Goal: Task Accomplishment & Management: Use online tool/utility

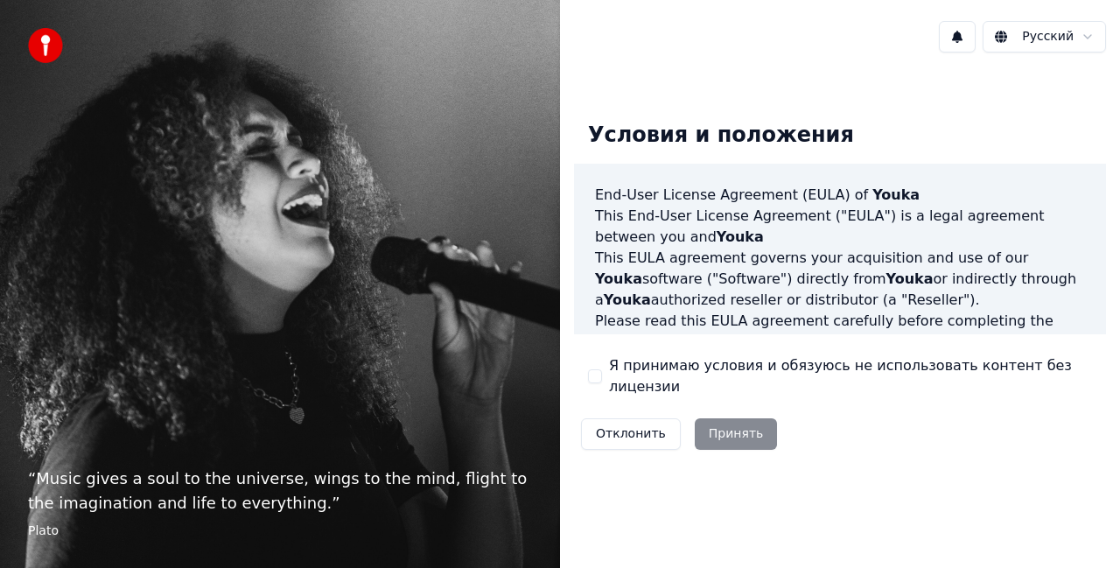
click at [695, 378] on label "Я принимаю условия и обязуюсь не использовать контент без лицензии" at bounding box center [850, 376] width 483 height 42
click at [602, 378] on button "Я принимаю условия и обязуюсь не использовать контент без лицензии" at bounding box center [595, 376] width 14 height 14
click at [704, 418] on button "Принять" at bounding box center [736, 433] width 83 height 31
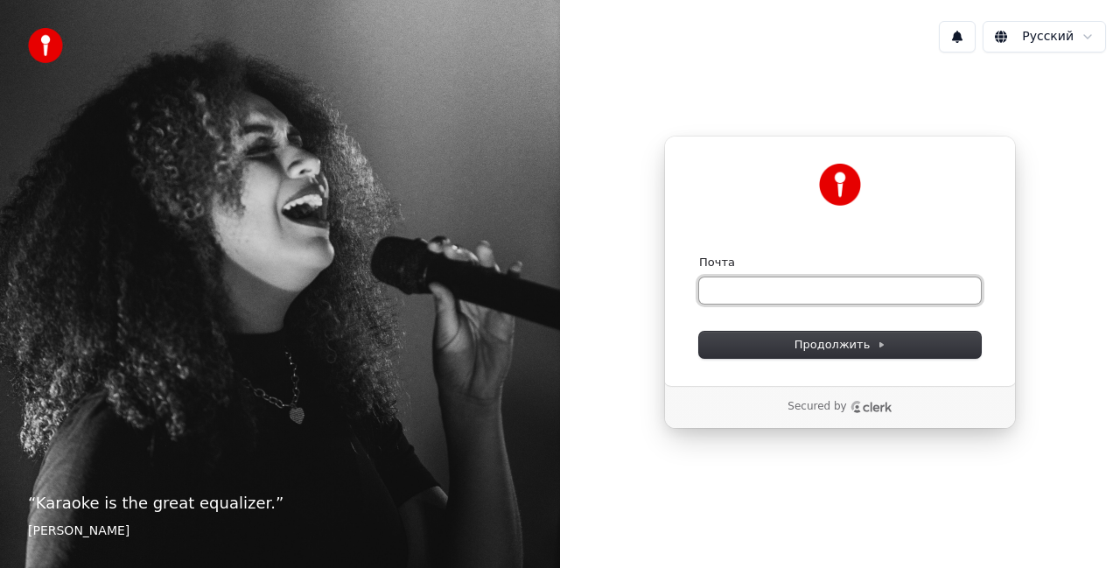
click at [769, 290] on input "Почта" at bounding box center [840, 290] width 282 height 26
type input "*"
click at [699, 255] on button "submit" at bounding box center [699, 255] width 0 height 0
type input "**********"
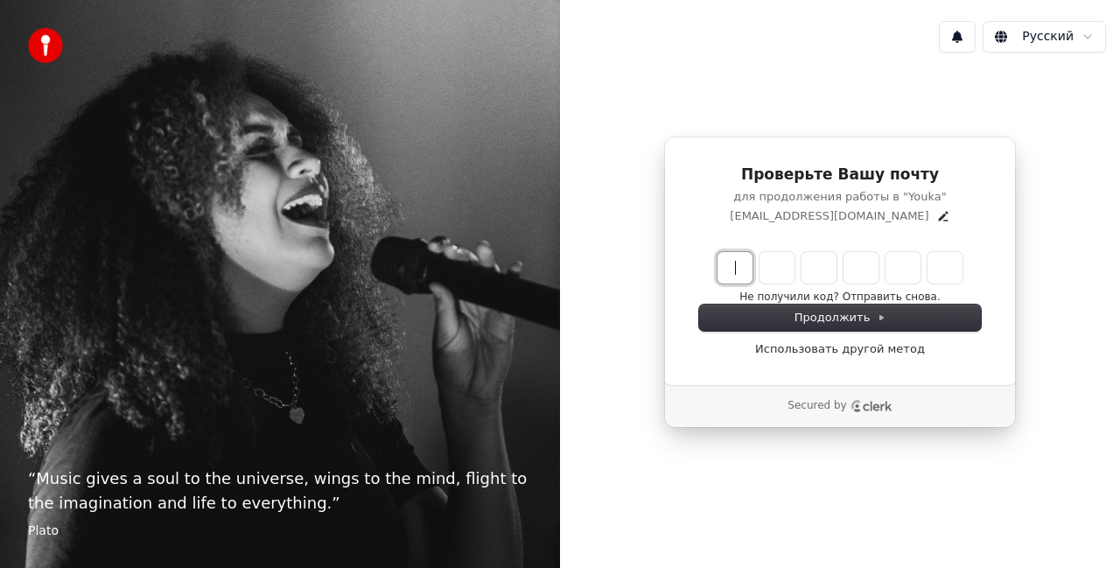
click at [738, 280] on input "Enter verification code" at bounding box center [857, 267] width 280 height 31
type input "******"
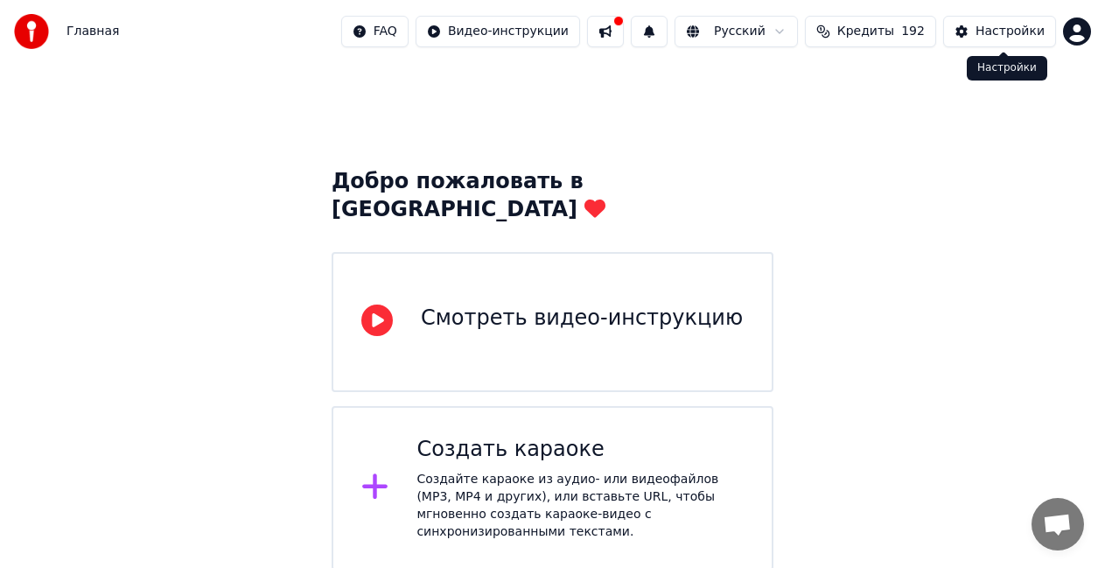
click at [990, 28] on div "Настройки" at bounding box center [1010, 31] width 69 height 17
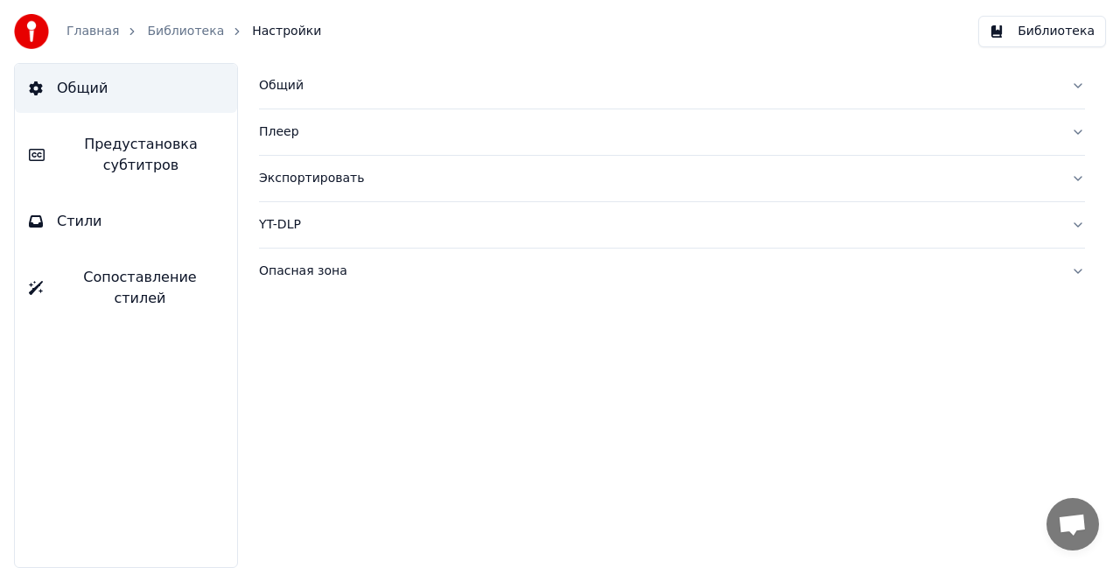
click at [311, 92] on div "Общий" at bounding box center [658, 85] width 798 height 17
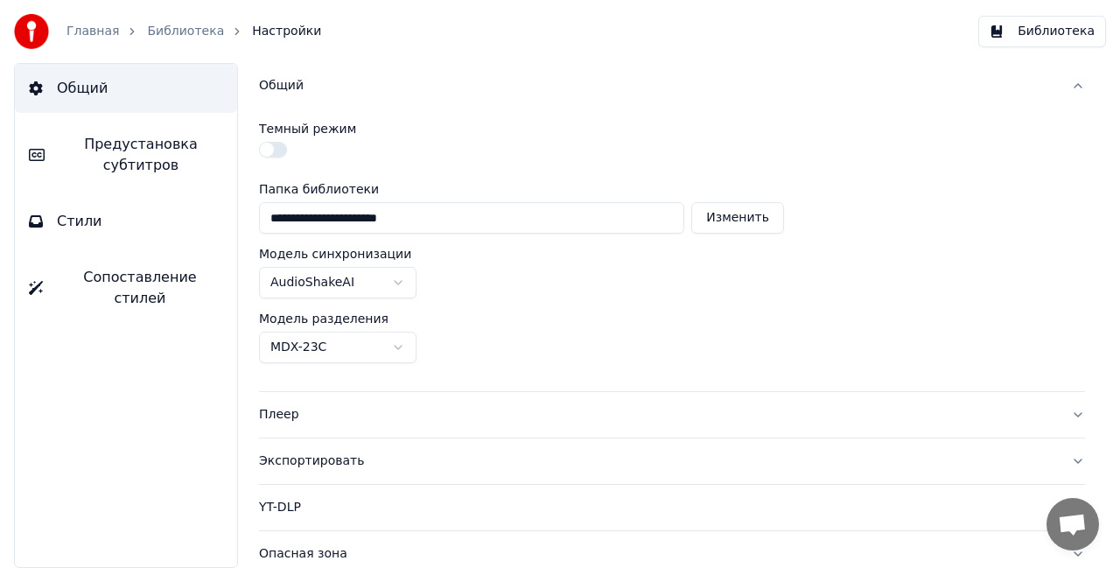
click at [771, 218] on button "Изменить" at bounding box center [737, 217] width 93 height 31
type input "**********"
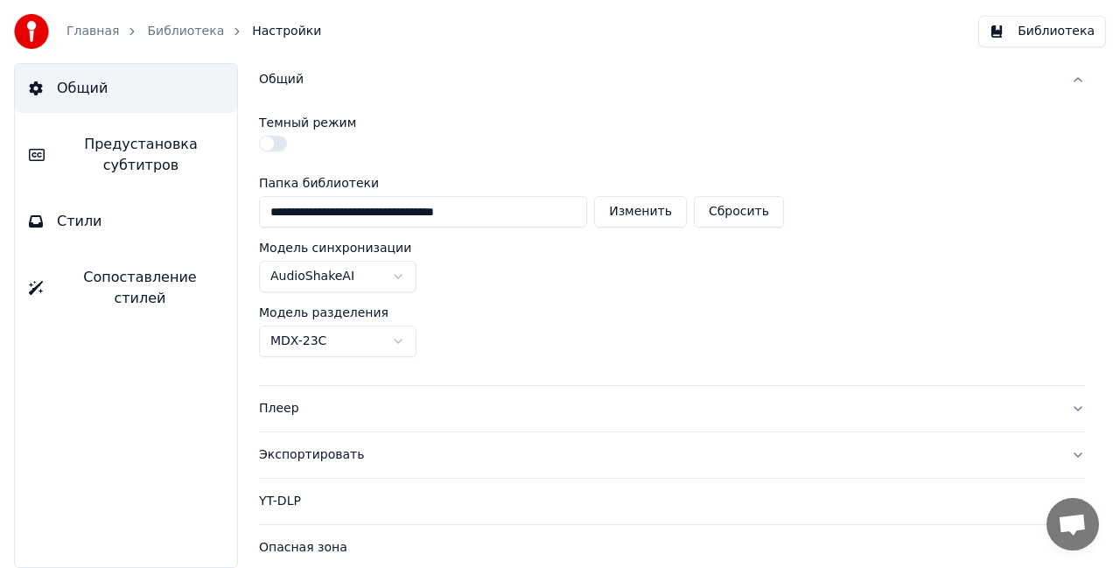
scroll to position [8, 0]
click at [318, 540] on div "Опасная зона" at bounding box center [658, 545] width 798 height 17
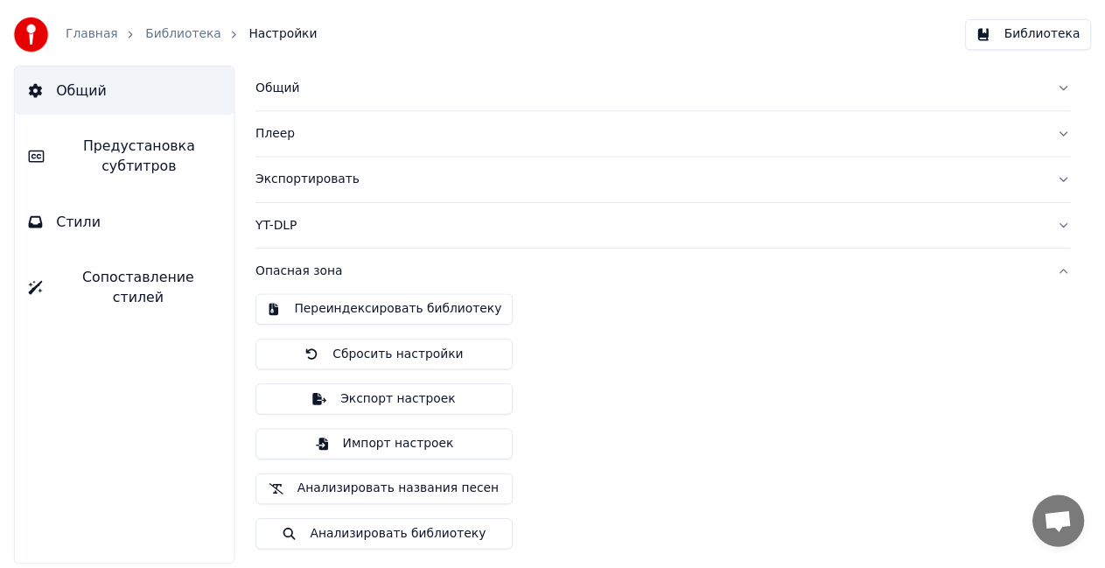
scroll to position [0, 0]
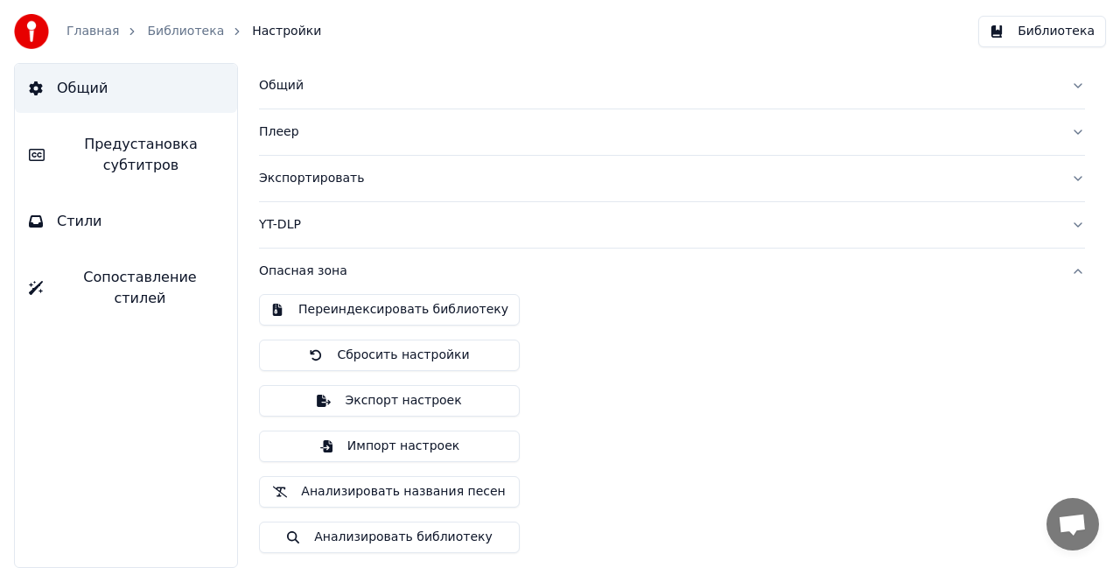
click at [409, 307] on button "Переиндексировать библиотеку" at bounding box center [389, 309] width 261 height 31
click at [137, 30] on ol "Главная Библиотека Настройки" at bounding box center [193, 31] width 255 height 17
click at [148, 30] on link "Библиотека" at bounding box center [185, 31] width 77 height 17
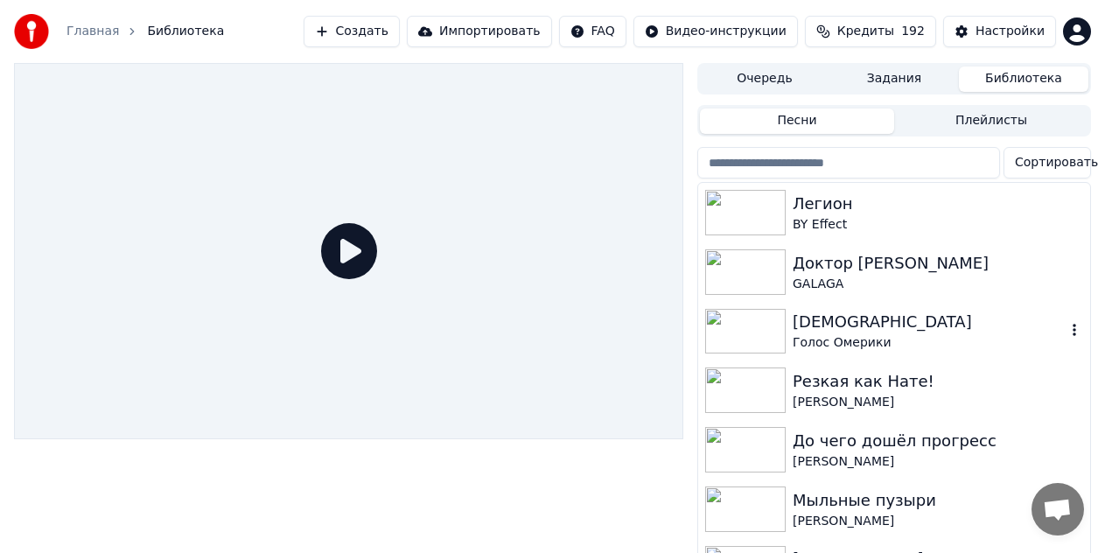
click at [898, 321] on div "[DEMOGRAPHIC_DATA]" at bounding box center [929, 322] width 273 height 24
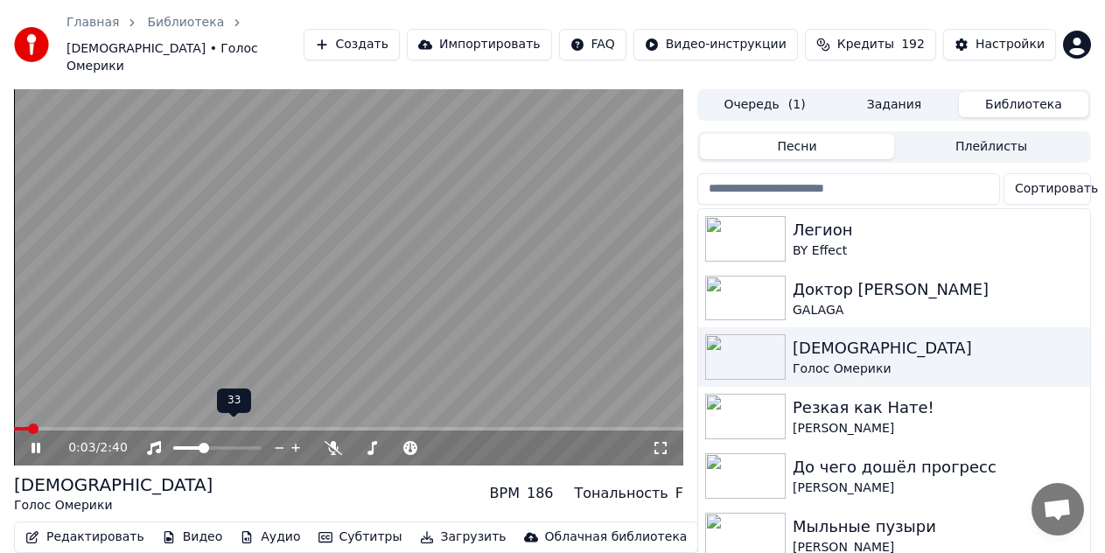
click at [202, 446] on span at bounding box center [187, 447] width 29 height 3
click at [181, 443] on span at bounding box center [185, 448] width 10 height 10
click at [87, 525] on button "Редактировать" at bounding box center [84, 537] width 133 height 24
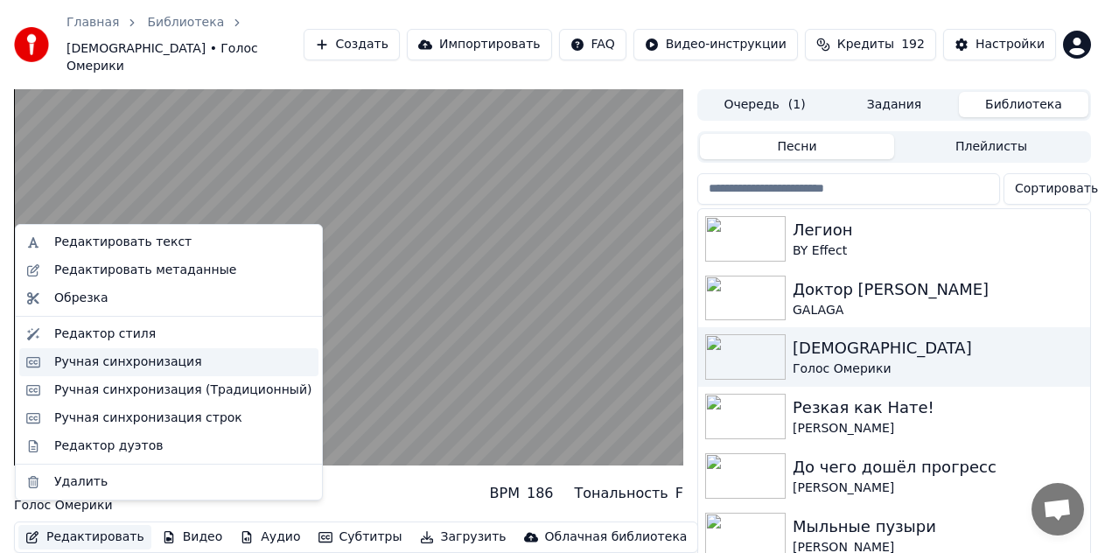
click at [109, 358] on div "Ручная синхронизация" at bounding box center [128, 361] width 148 height 17
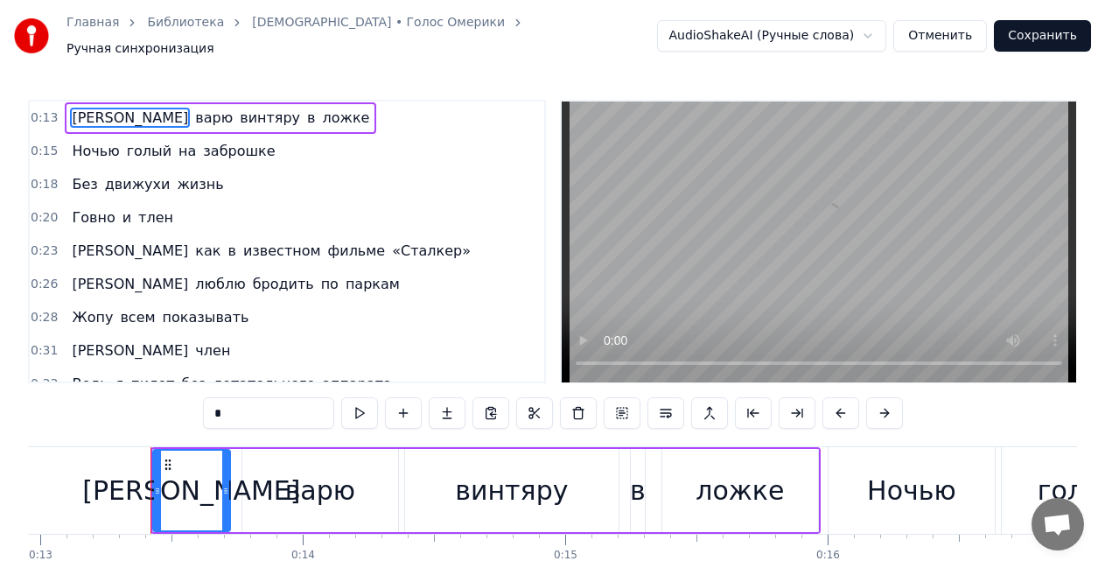
scroll to position [0, 3434]
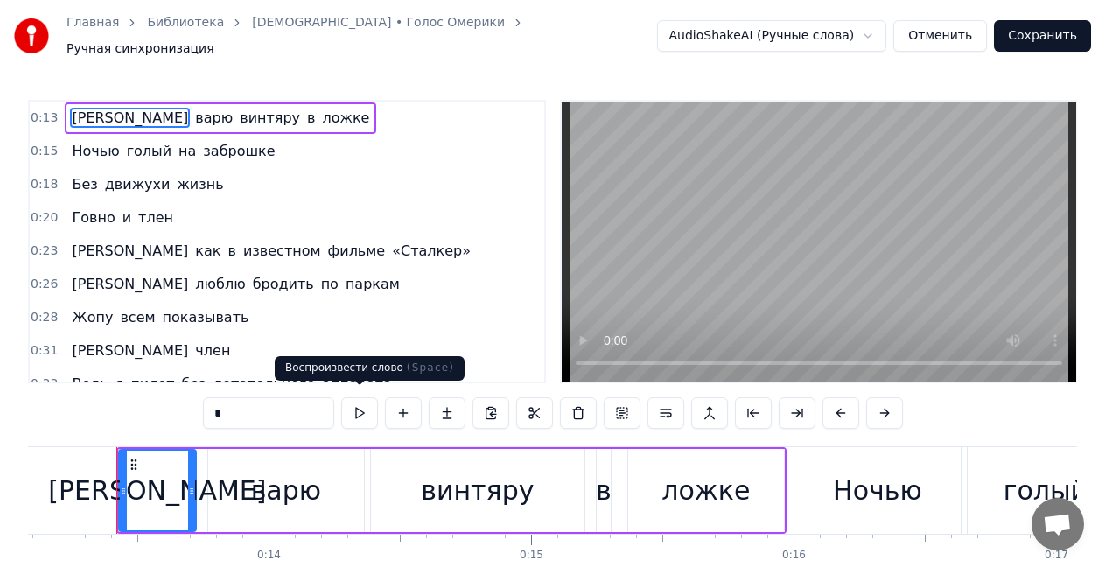
click at [354, 411] on button at bounding box center [359, 412] width 37 height 31
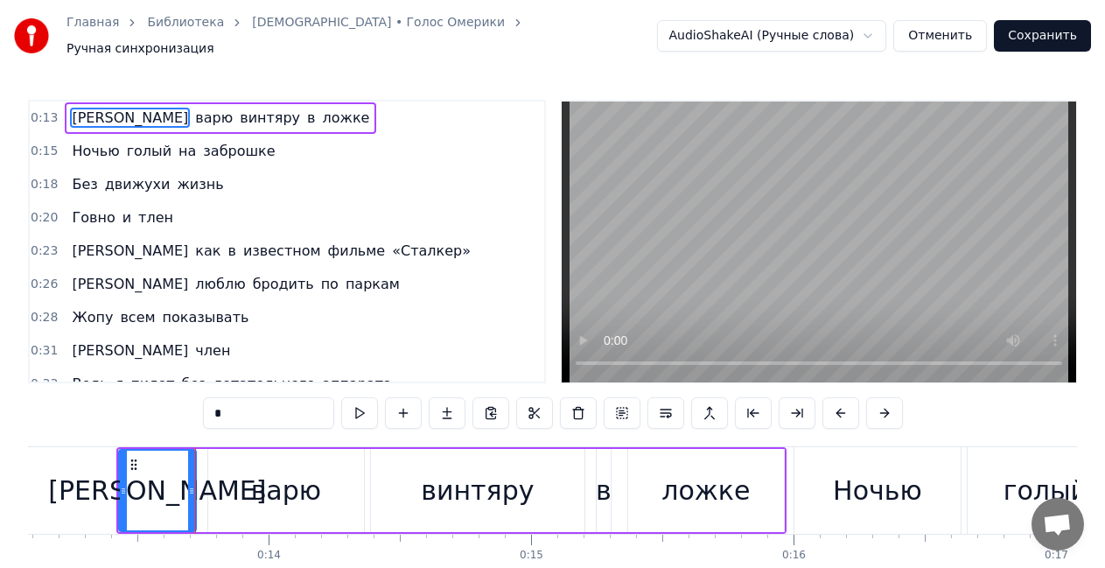
click at [354, 411] on button at bounding box center [359, 412] width 37 height 31
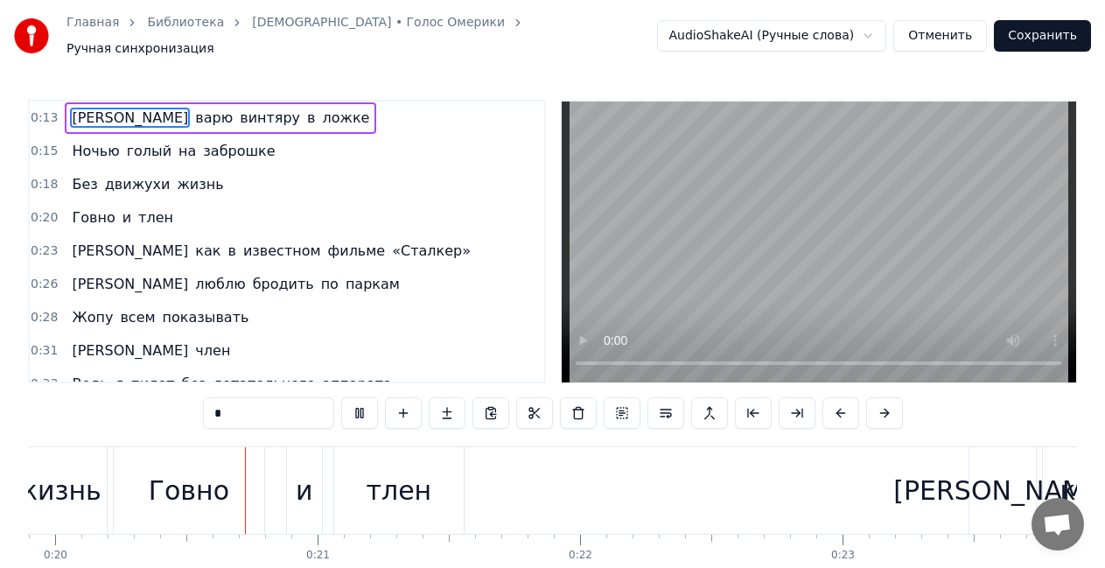
scroll to position [0, 5253]
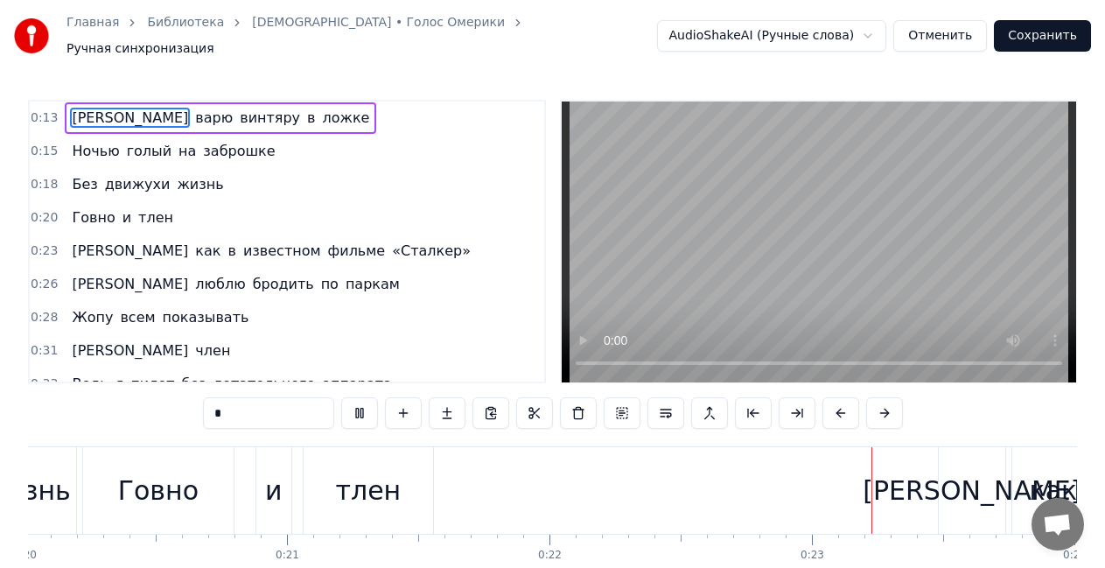
click at [780, 178] on video at bounding box center [819, 241] width 514 height 281
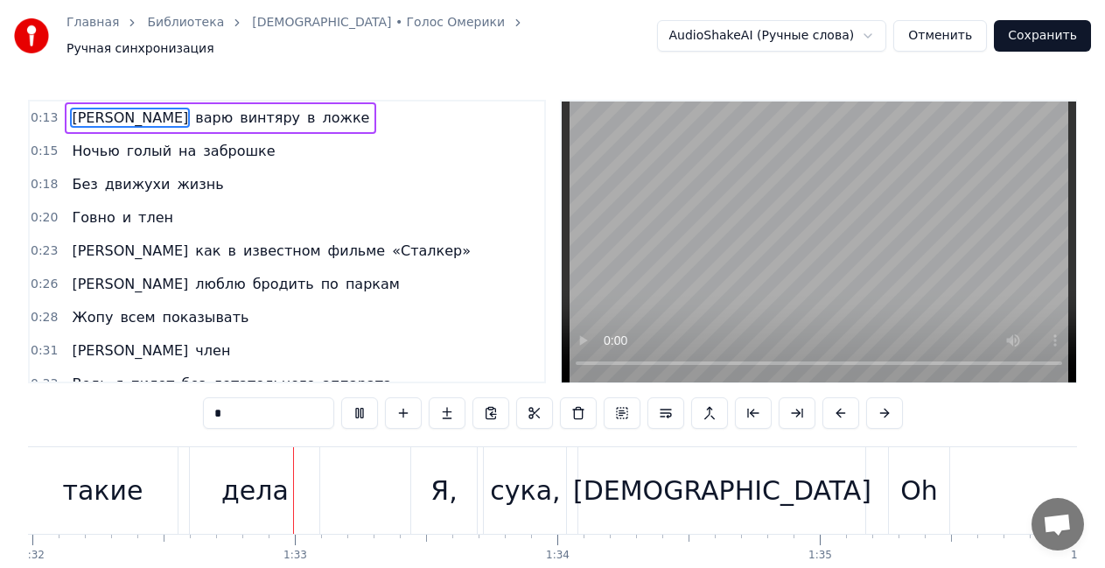
scroll to position [0, 24214]
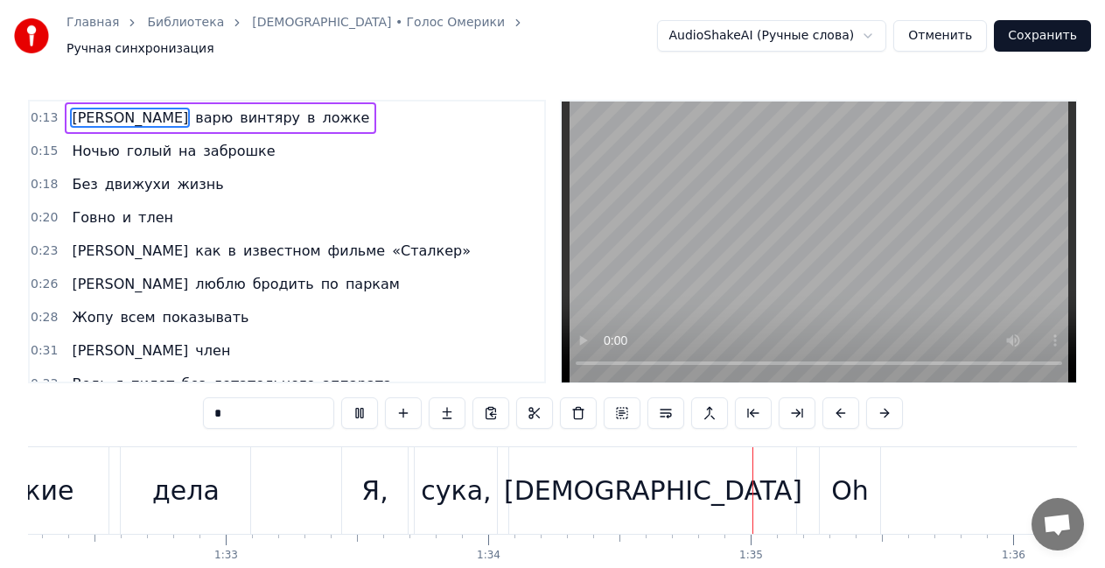
click at [709, 227] on video at bounding box center [819, 241] width 514 height 281
click at [853, 472] on div "Oh" at bounding box center [850, 490] width 38 height 39
type input "**"
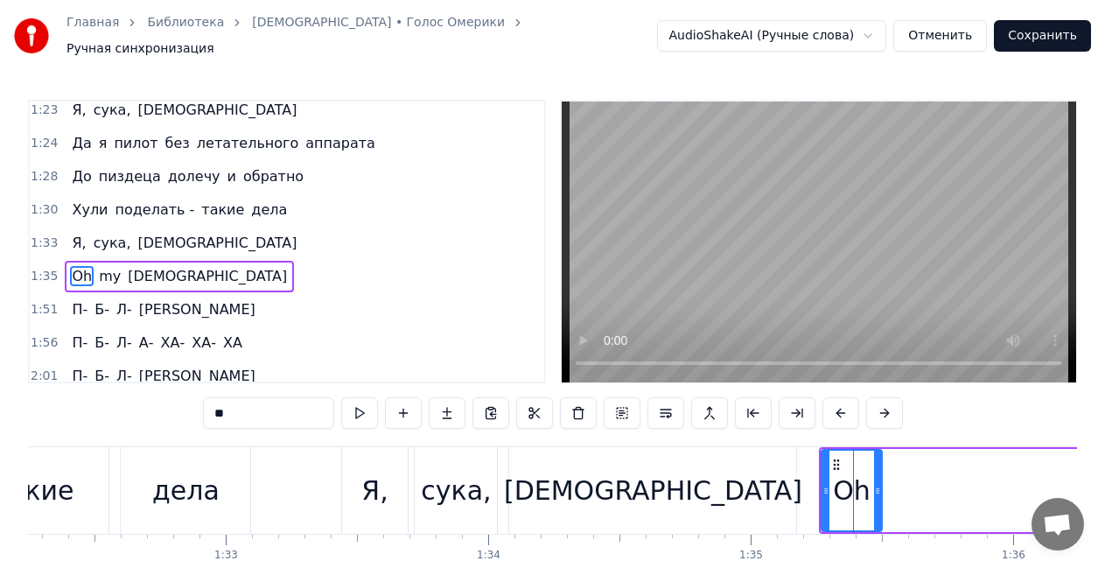
scroll to position [807, 0]
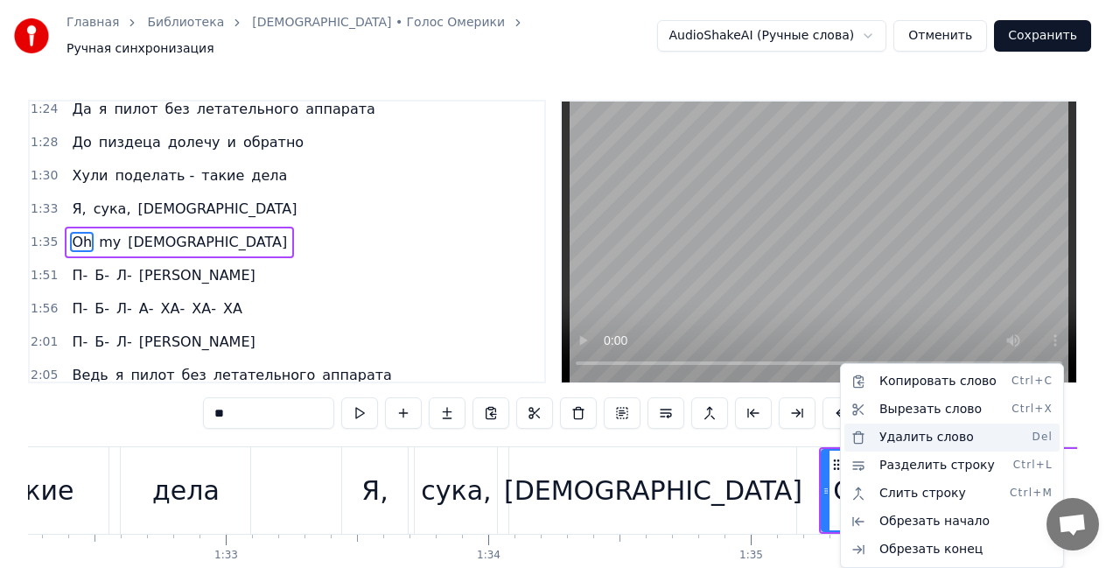
click at [871, 439] on div "Удалить слово Del" at bounding box center [951, 437] width 215 height 28
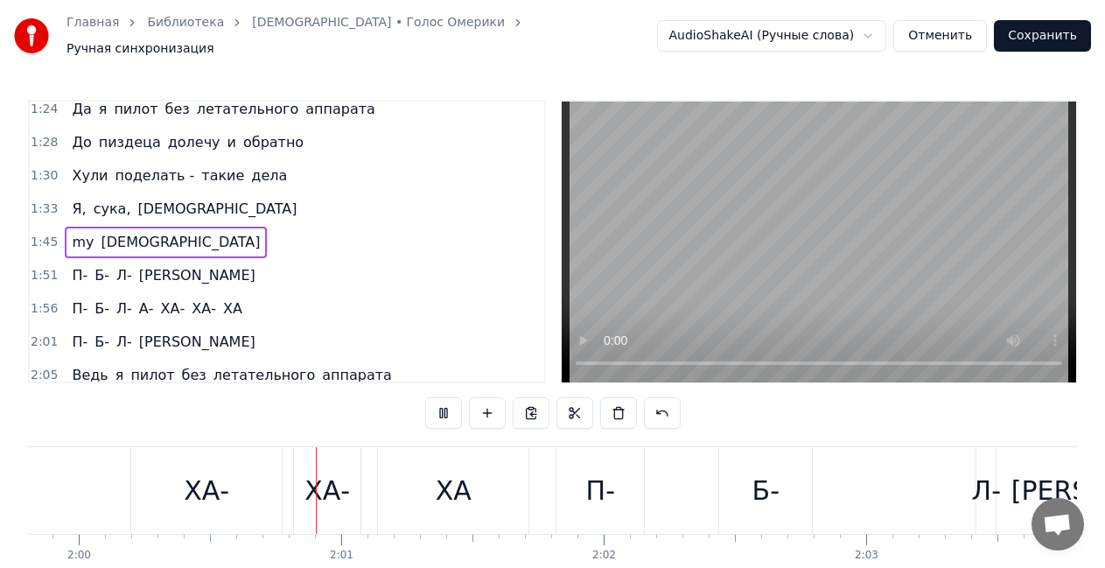
scroll to position [0, 31497]
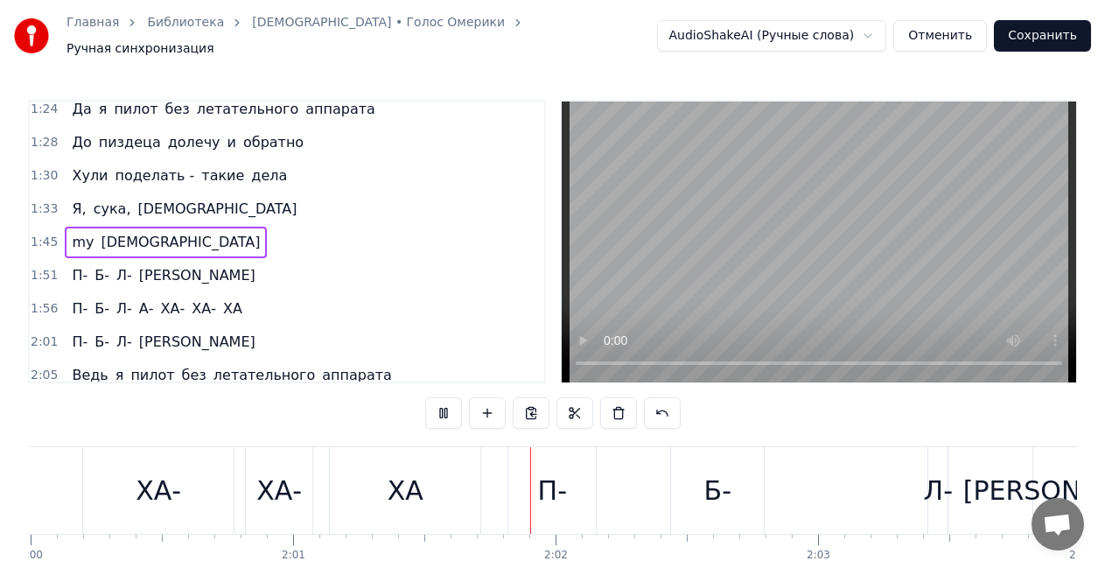
click at [704, 283] on video at bounding box center [819, 241] width 514 height 281
click at [147, 274] on div "П- Б- Л- А" at bounding box center [163, 275] width 197 height 31
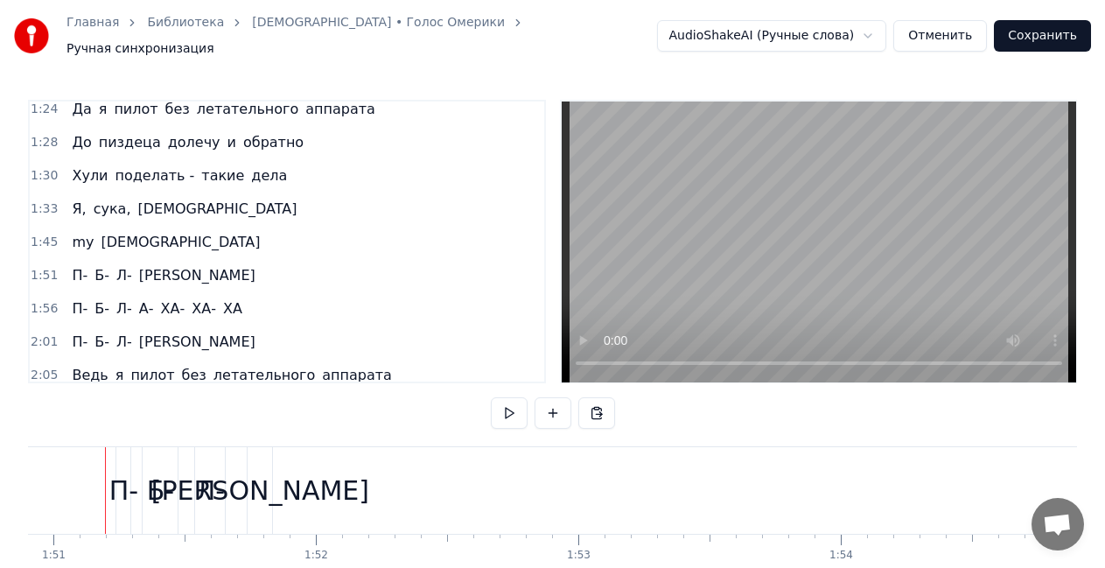
scroll to position [0, 29101]
click at [499, 403] on button at bounding box center [509, 412] width 37 height 31
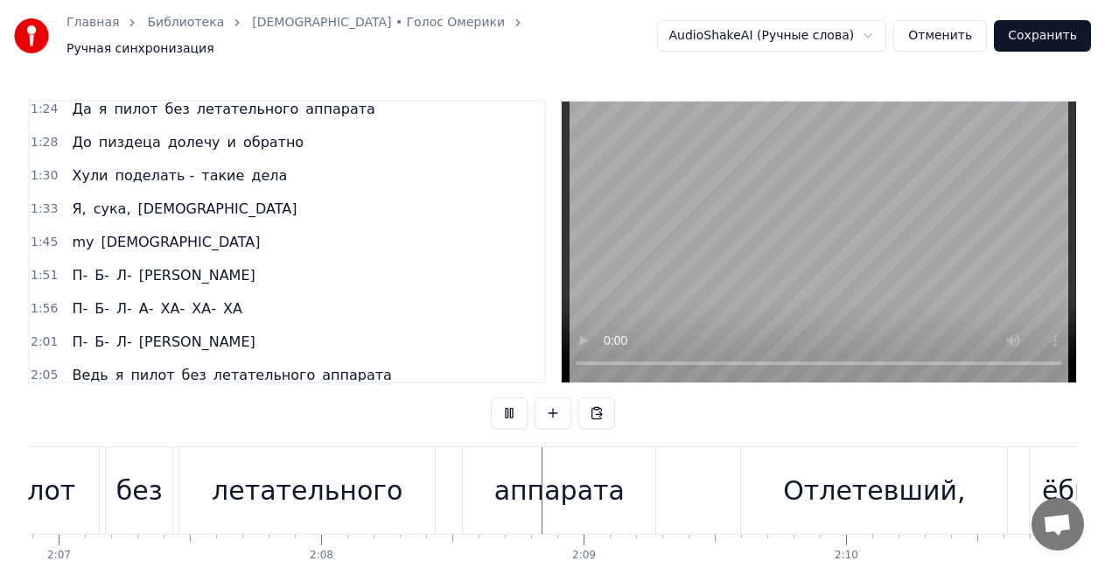
scroll to position [0, 33621]
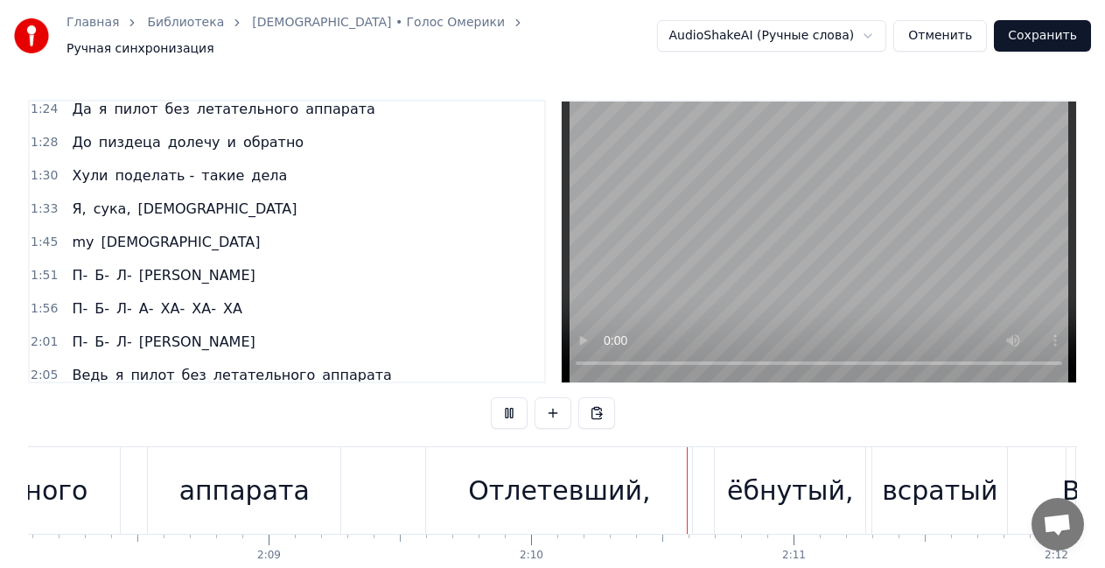
click at [76, 232] on span "my" at bounding box center [82, 242] width 25 height 20
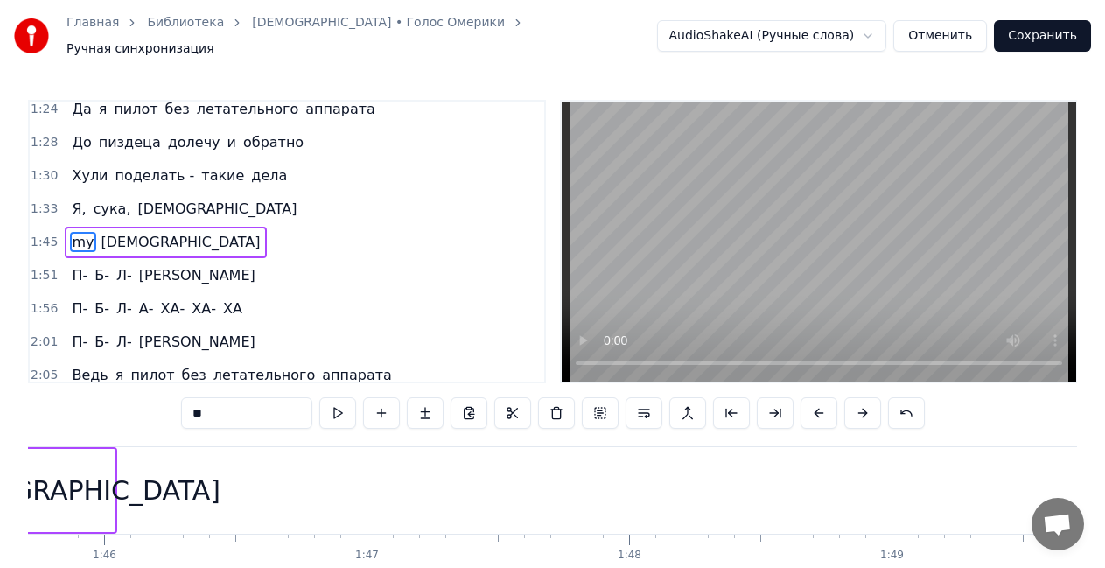
scroll to position [0, 27579]
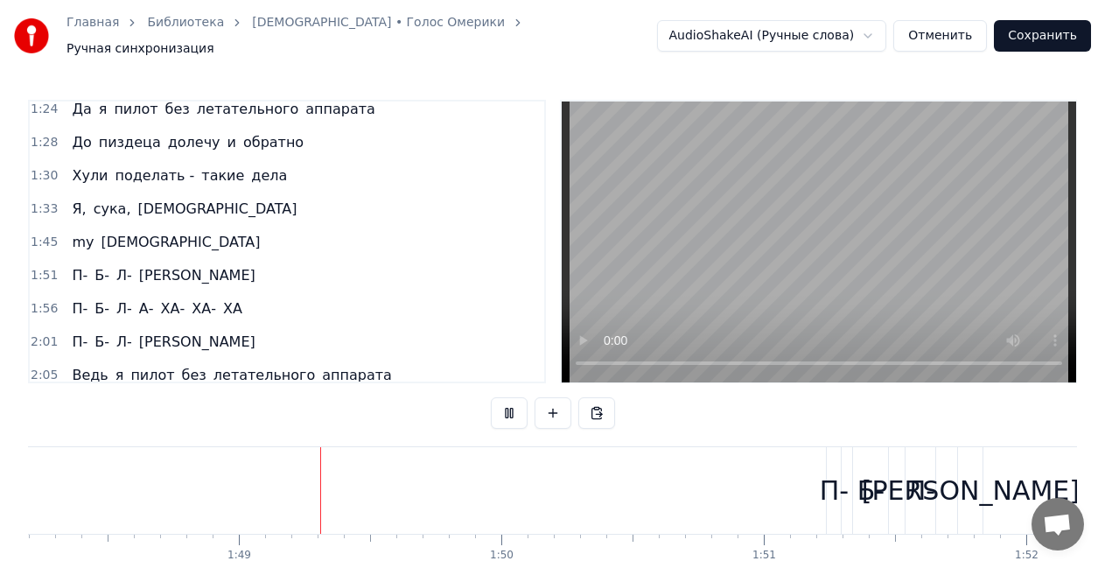
scroll to position [0, 28460]
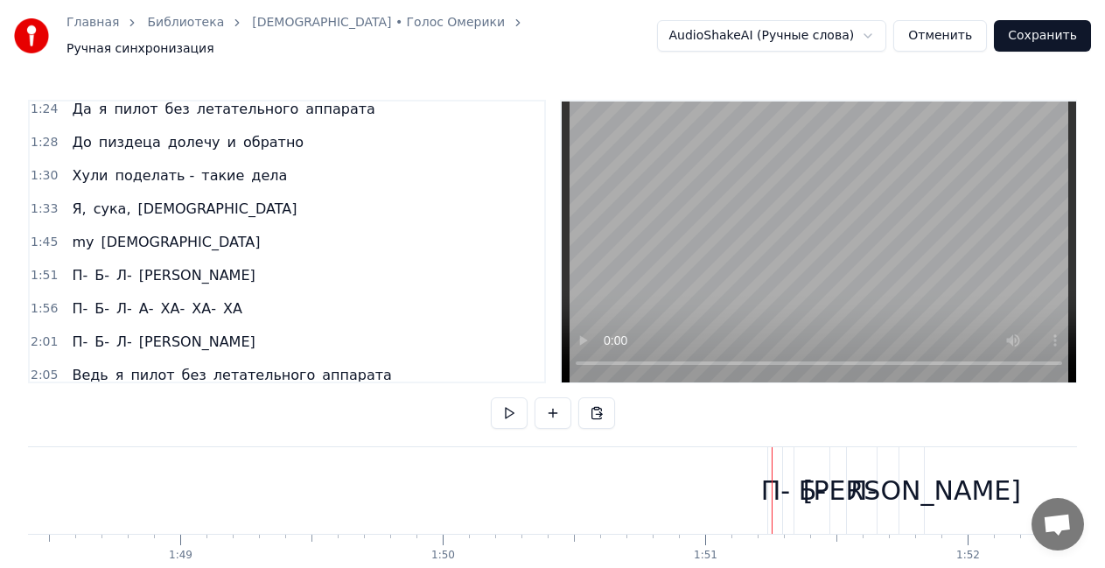
click at [761, 471] on div "П-" at bounding box center [775, 490] width 29 height 39
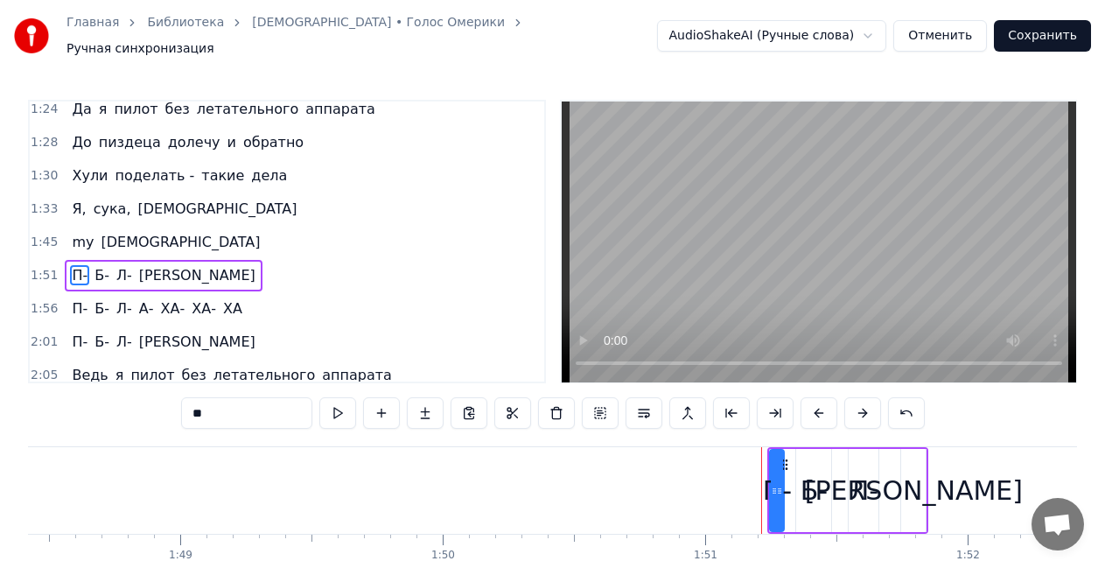
scroll to position [840, 0]
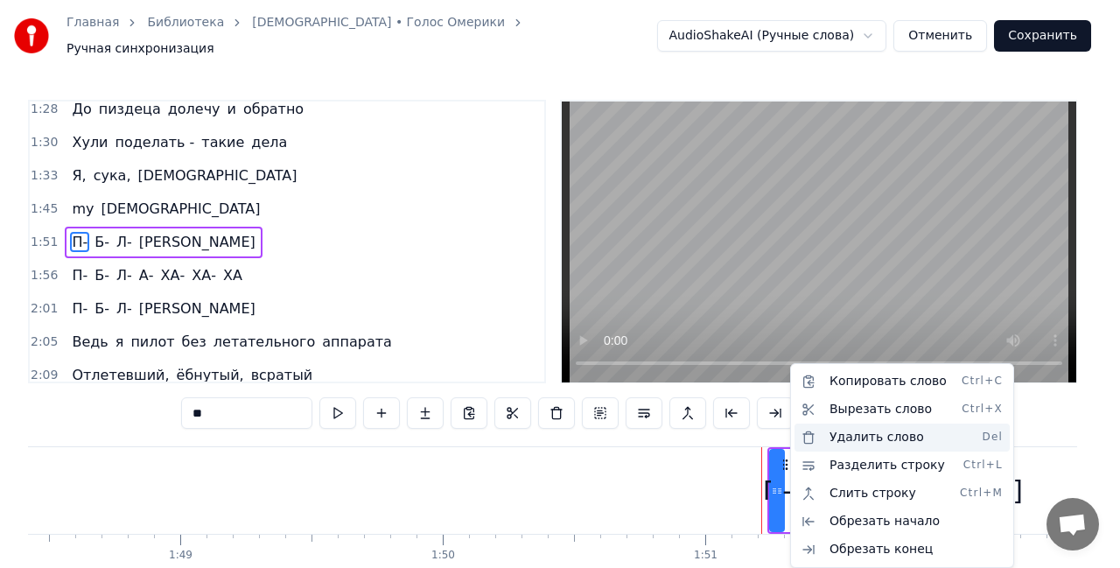
click at [830, 442] on div "Удалить слово Del" at bounding box center [901, 437] width 215 height 28
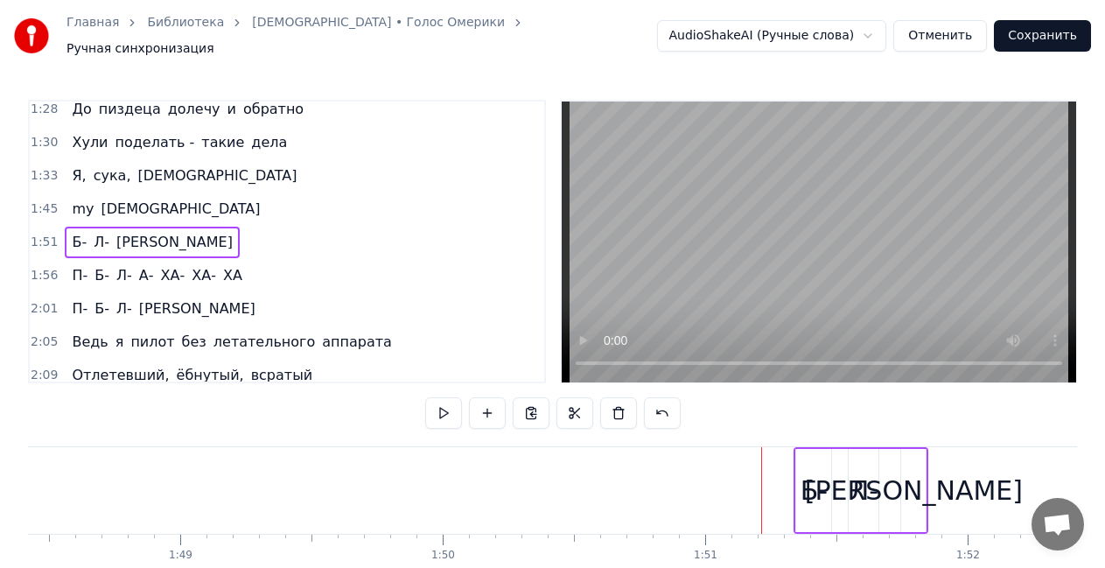
click at [813, 460] on div "Б-" at bounding box center [813, 490] width 35 height 83
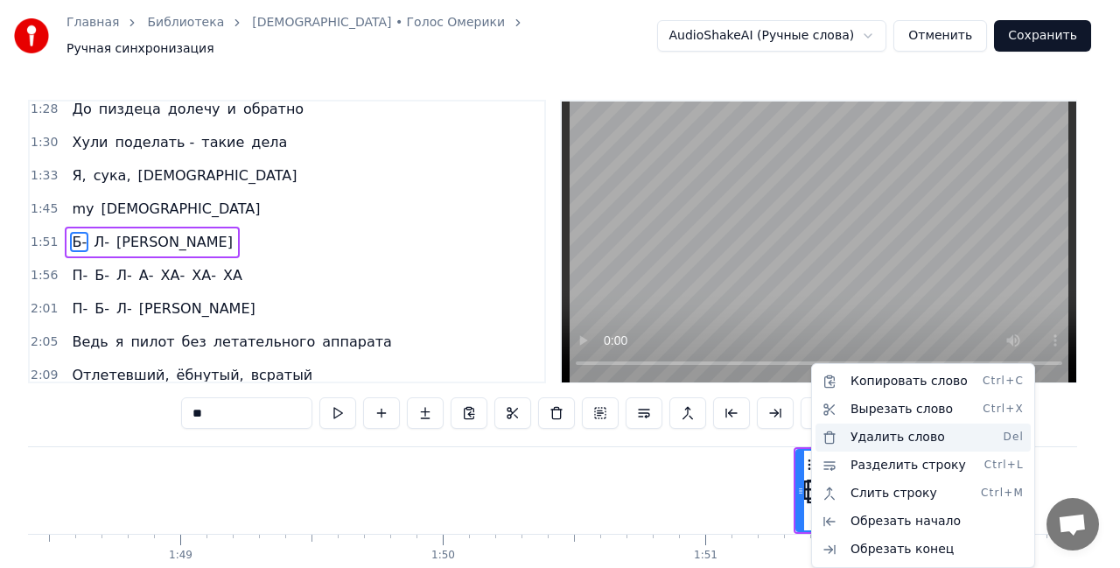
click at [826, 441] on div "Удалить слово Del" at bounding box center [922, 437] width 215 height 28
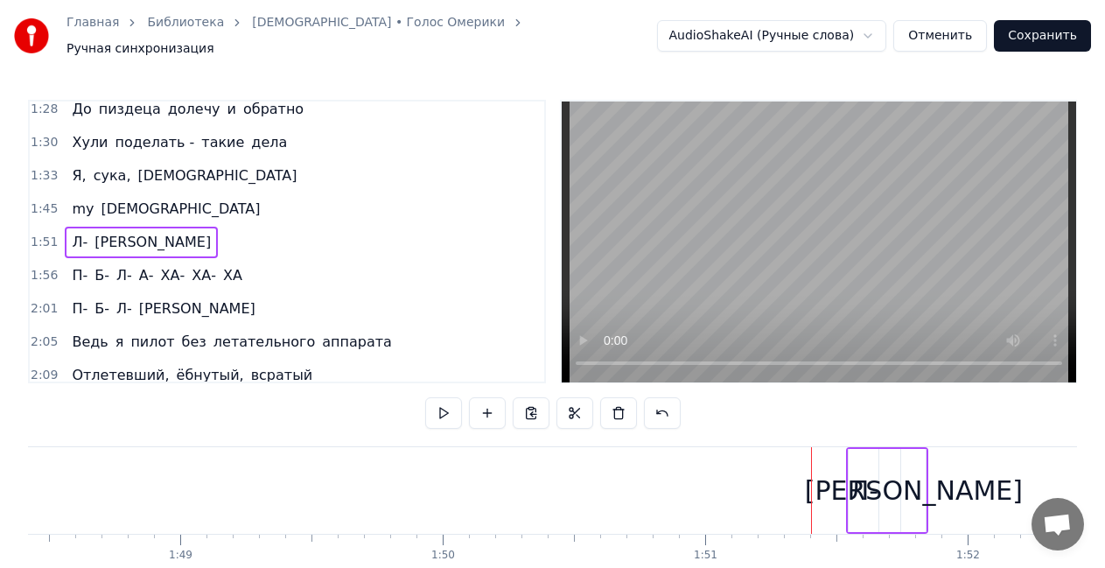
click at [864, 460] on div "Л-" at bounding box center [864, 490] width 30 height 83
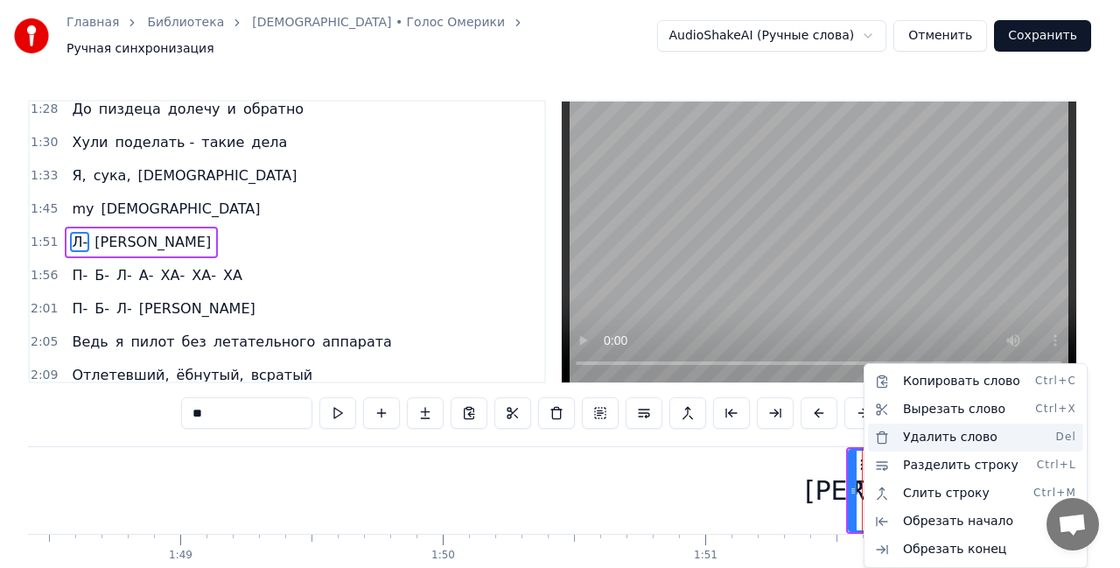
click at [898, 445] on div "Удалить слово Del" at bounding box center [975, 437] width 215 height 28
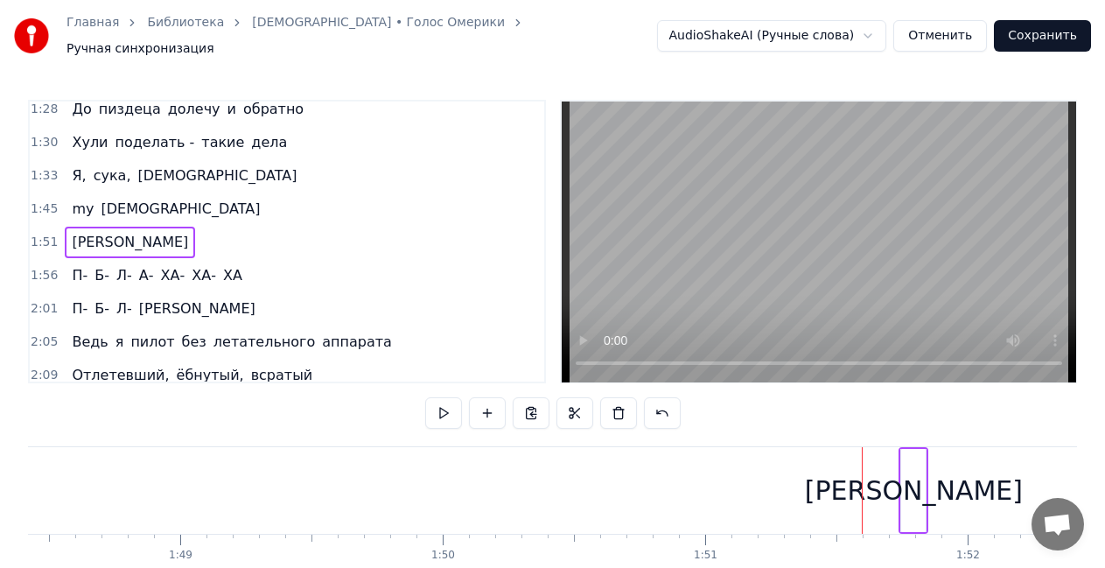
click at [910, 457] on div "[PERSON_NAME]" at bounding box center [913, 490] width 24 height 83
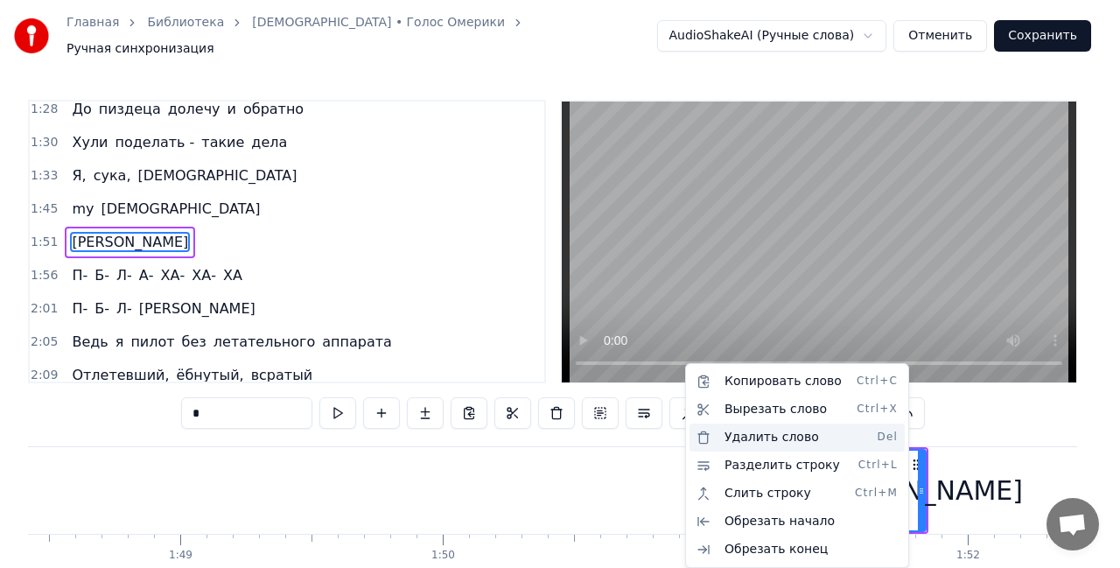
click at [826, 438] on div "Удалить слово Del" at bounding box center [796, 437] width 215 height 28
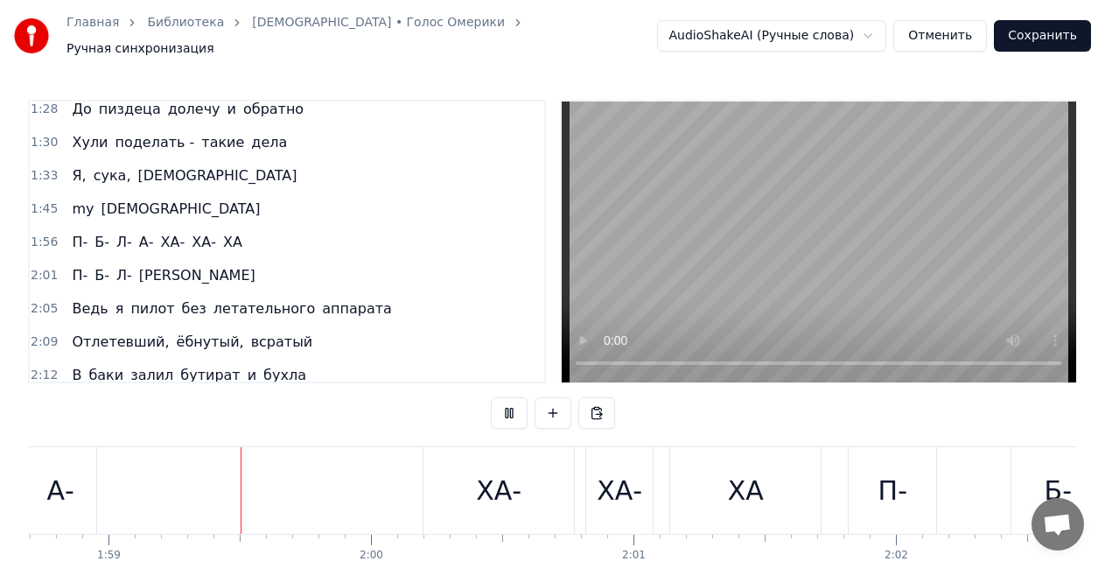
scroll to position [0, 31186]
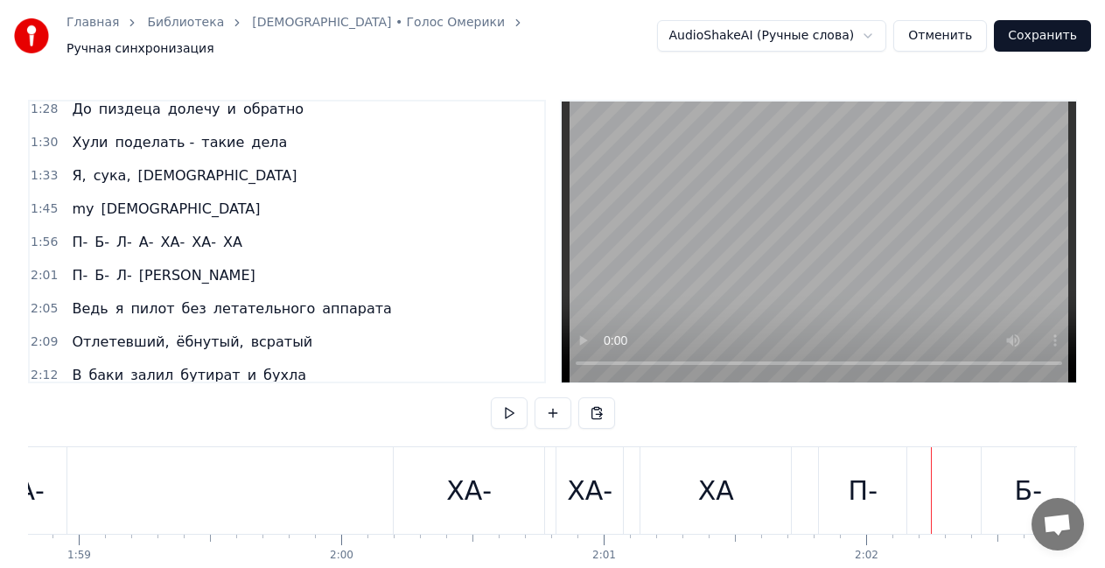
click at [45, 504] on div "А-" at bounding box center [31, 490] width 72 height 87
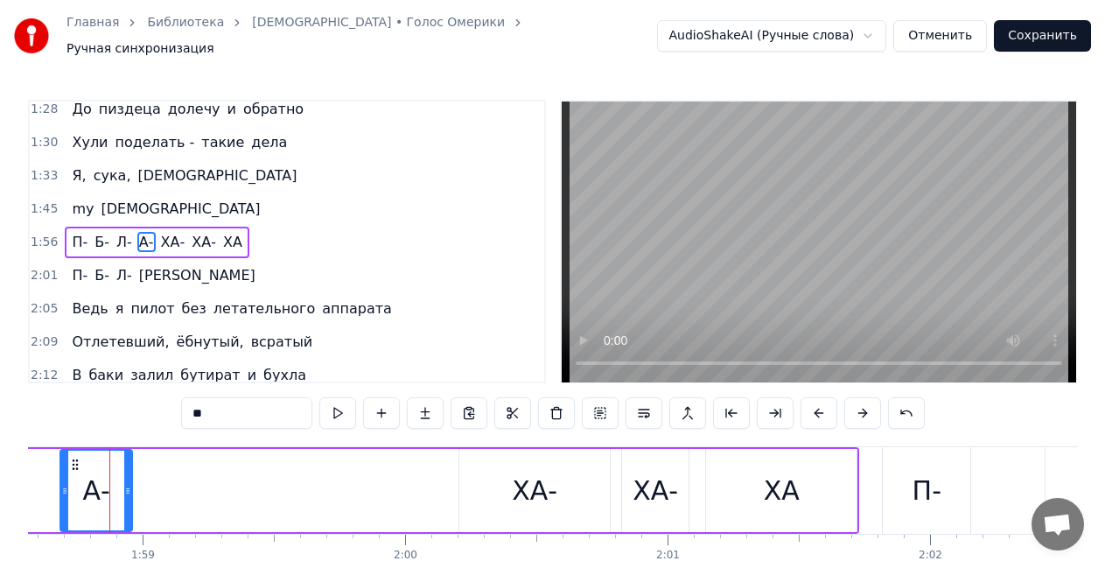
scroll to position [0, 31116]
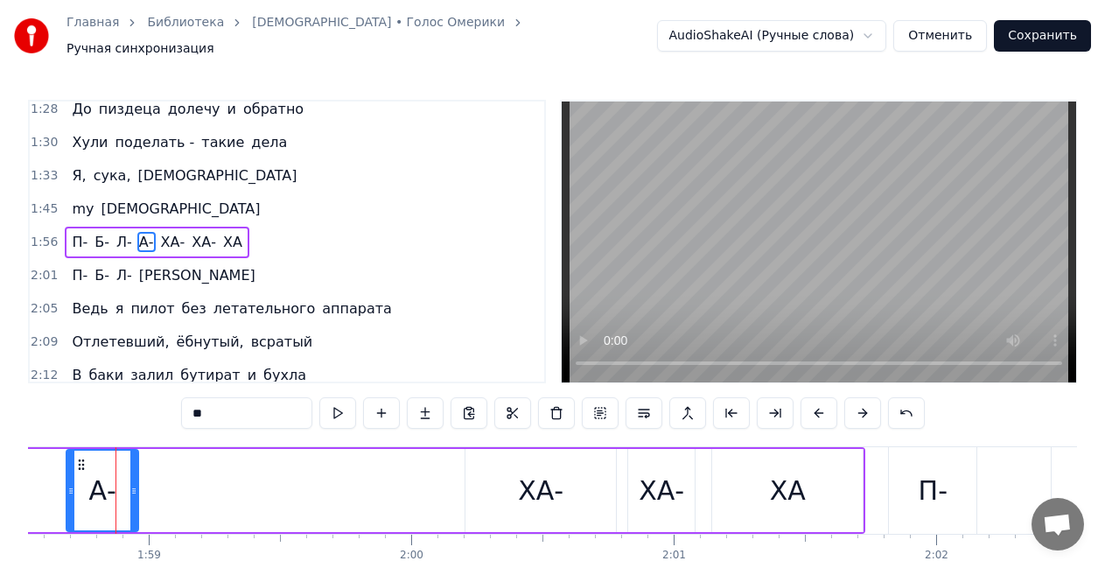
click at [164, 494] on div "П- Б- Л- А- ХА- ХА- ХА" at bounding box center [196, 490] width 1337 height 87
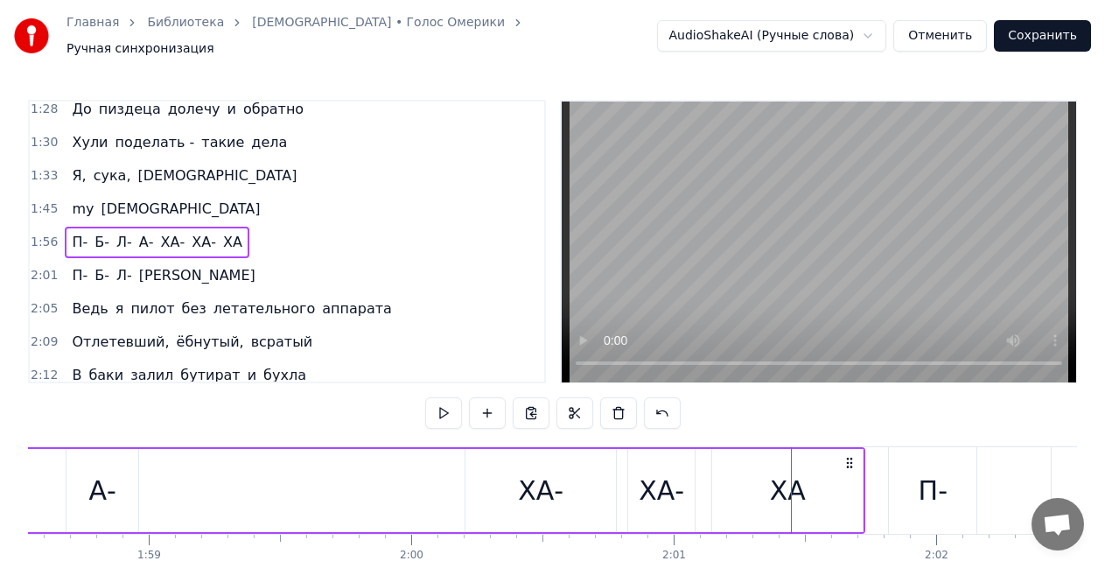
click at [481, 464] on div "ХА-" at bounding box center [540, 490] width 150 height 83
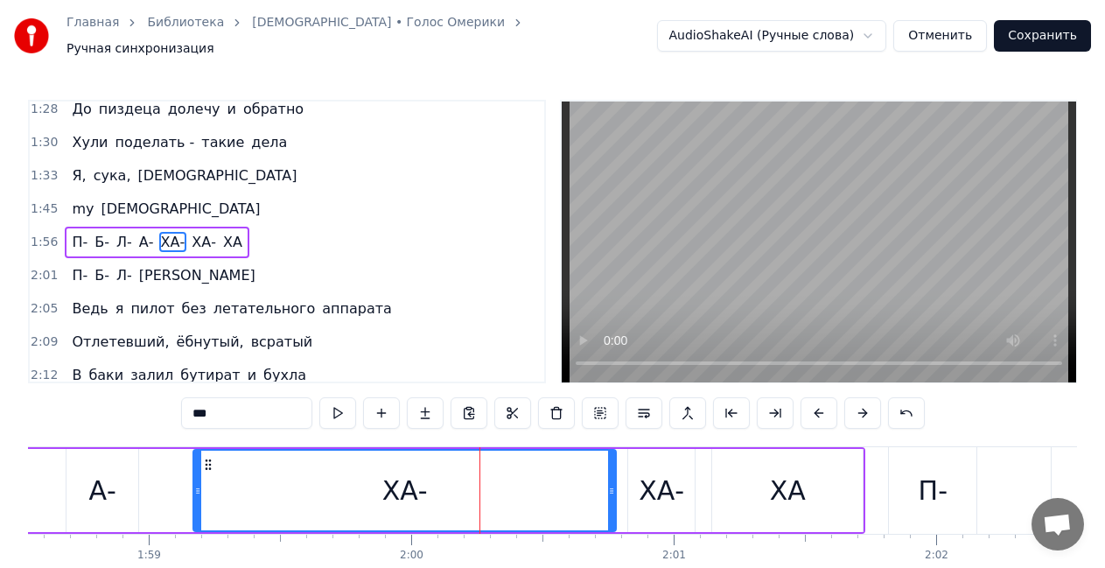
drag, startPoint x: 467, startPoint y: 477, endPoint x: 195, endPoint y: 507, distance: 273.8
click at [195, 507] on div at bounding box center [197, 491] width 7 height 80
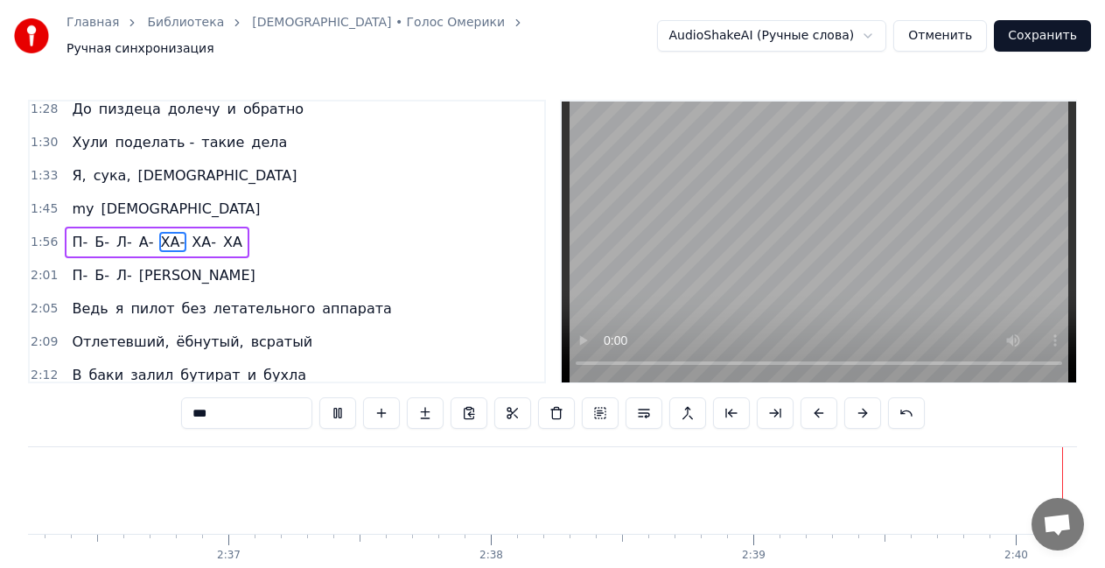
scroll to position [0, 41012]
click at [86, 239] on div "П- Б- Л- А- ХА- ХА- ХА" at bounding box center [157, 242] width 184 height 31
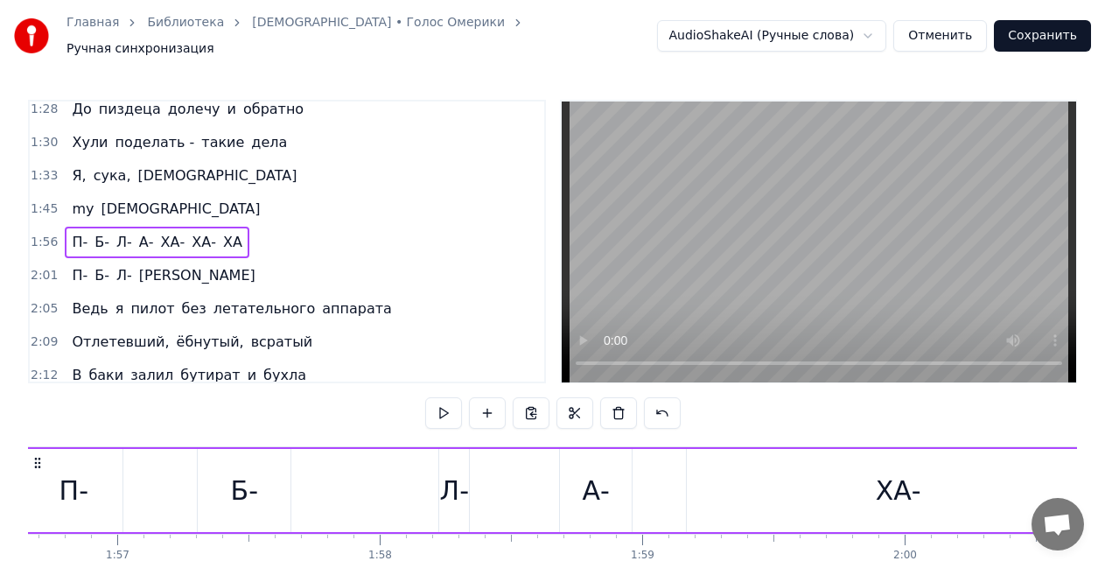
scroll to position [0, 30529]
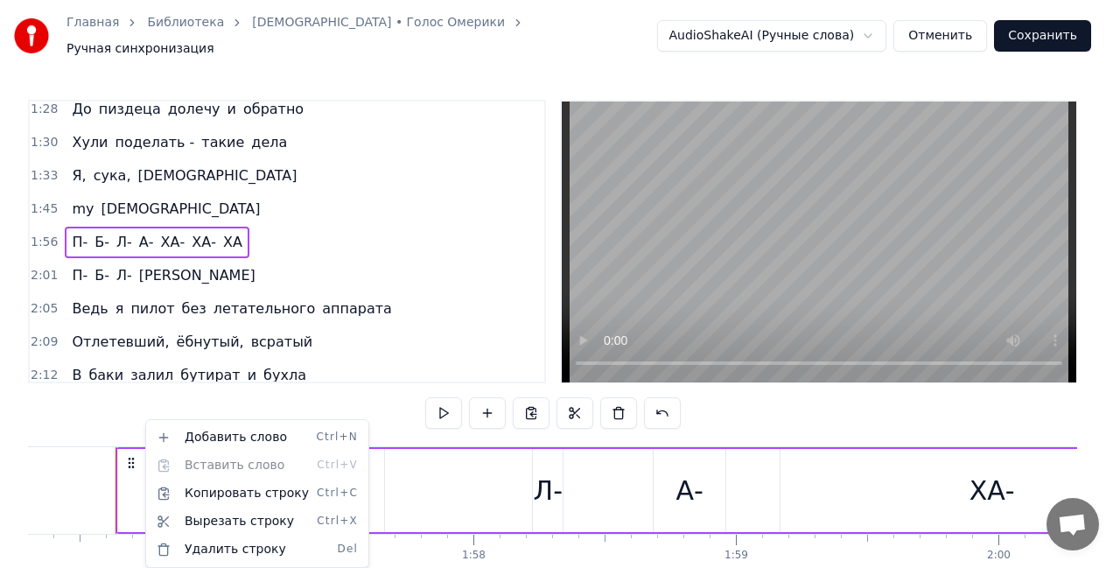
click at [136, 477] on html "Главная Библиотека ПБЛА • Голос Омерики Ручная синхронизация AudioShakeAI (Ручн…" at bounding box center [560, 325] width 1120 height 651
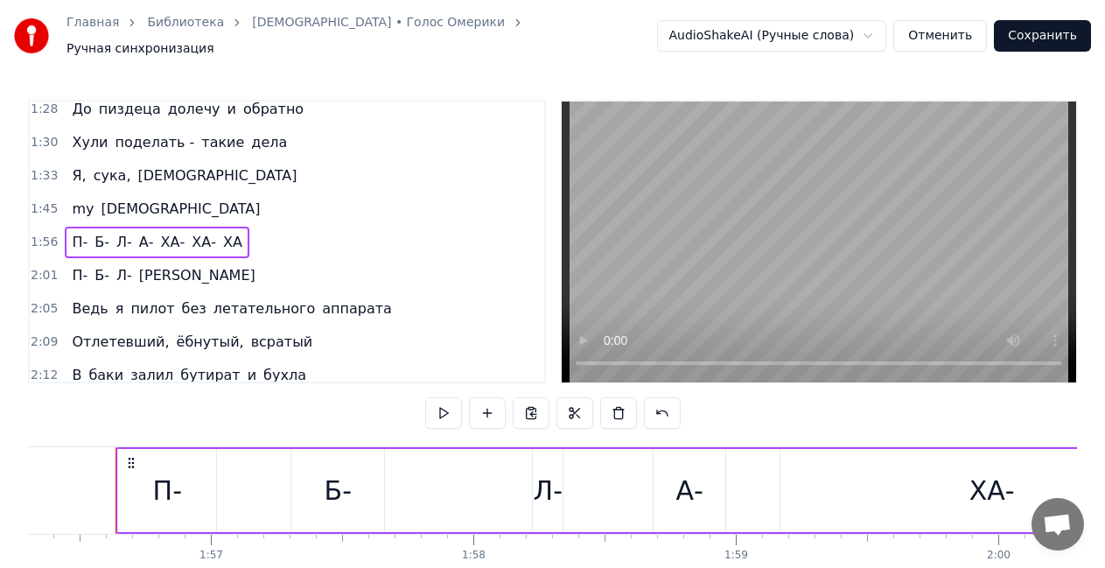
click at [163, 511] on div "П-" at bounding box center [167, 490] width 98 height 83
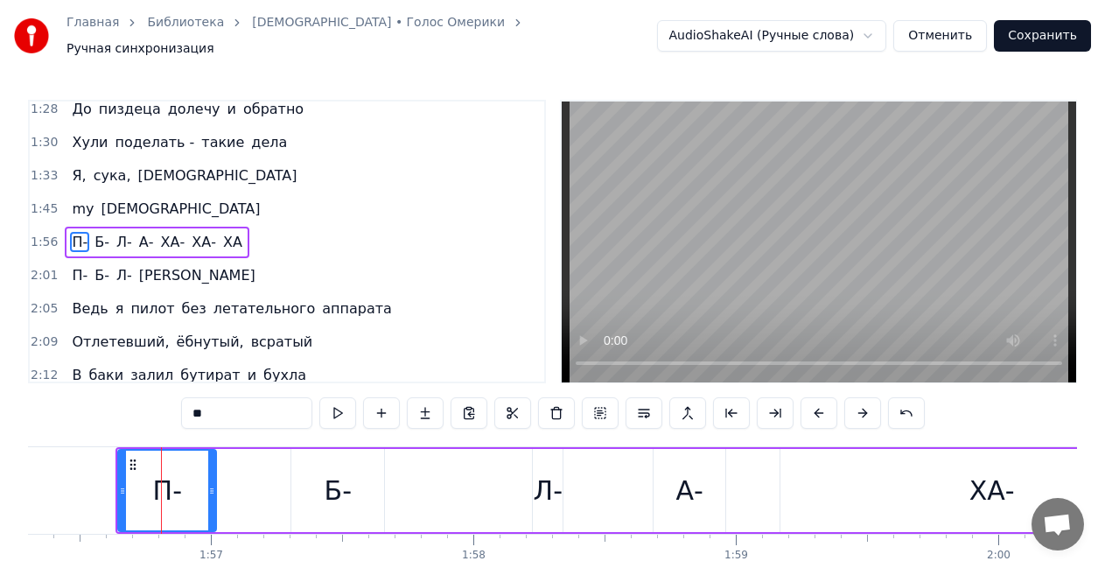
drag, startPoint x: 209, startPoint y: 409, endPoint x: 178, endPoint y: 425, distance: 34.4
click at [178, 425] on div "0:13 Я варю винтяру в ложке 0:15 Ночью голый на заброшке 0:18 Без движухи жизнь…" at bounding box center [552, 362] width 1049 height 524
click at [339, 471] on div "Б-" at bounding box center [338, 490] width 27 height 39
type input "**"
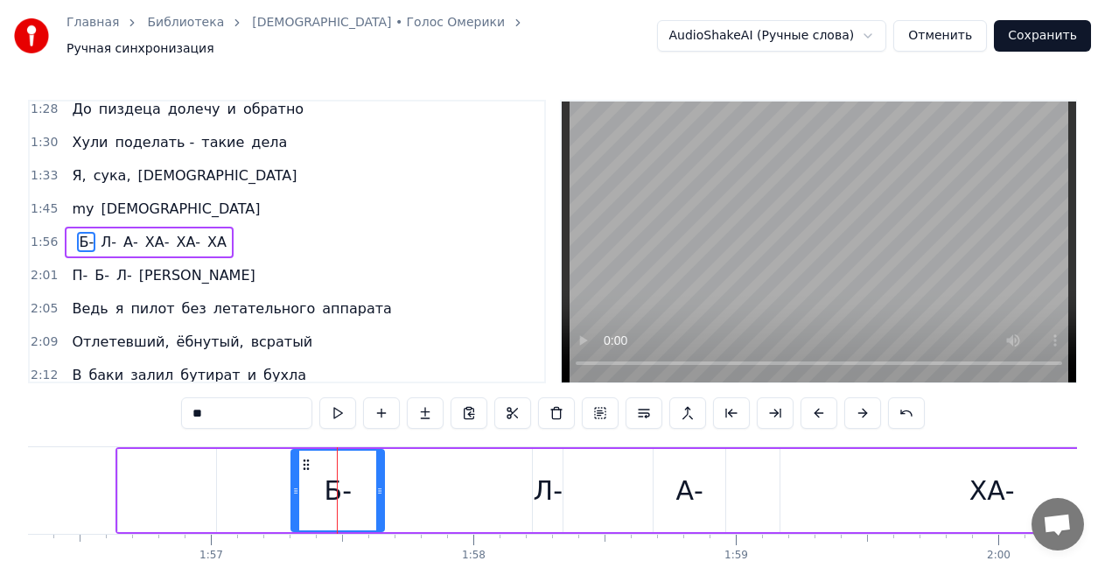
drag, startPoint x: 206, startPoint y: 405, endPoint x: 161, endPoint y: 422, distance: 48.4
click at [161, 422] on div "0:13 Я варю винтяру в ложке 0:15 Ночью голый на заброшке 0:18 Без движухи жизнь…" at bounding box center [552, 362] width 1049 height 524
click at [551, 479] on div "Л-" at bounding box center [548, 490] width 29 height 39
type input "**"
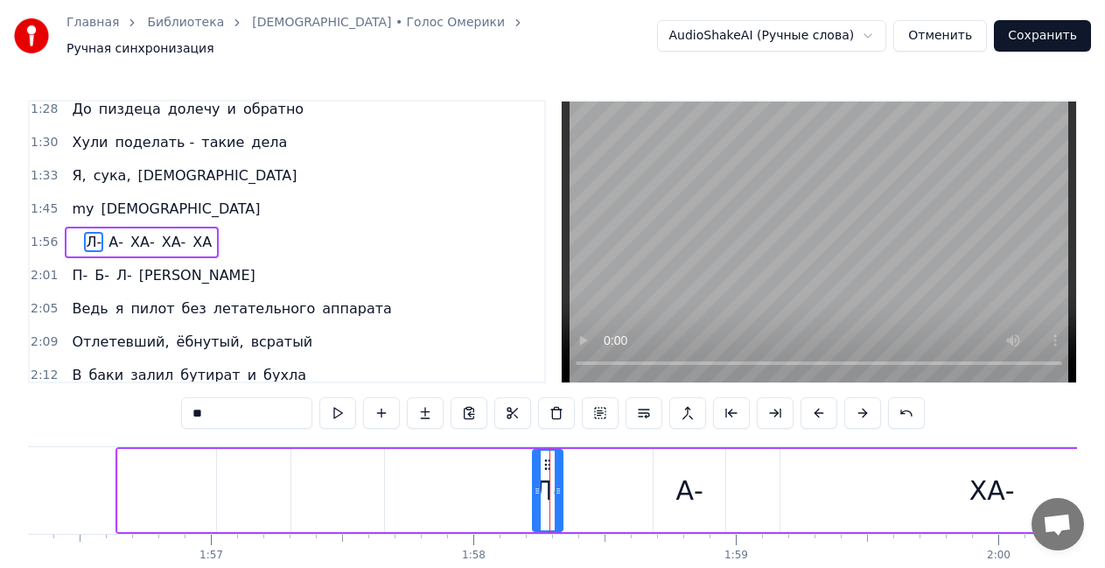
drag, startPoint x: 261, startPoint y: 400, endPoint x: 14, endPoint y: 455, distance: 252.8
click at [14, 455] on div "Главная Библиотека ПБЛА • Голос Омерики Ручная синхронизация AudioShakeAI (Ручн…" at bounding box center [552, 311] width 1105 height 623
click at [547, 485] on div at bounding box center [548, 491] width 28 height 80
click at [693, 488] on div "А-" at bounding box center [689, 490] width 27 height 39
type input "**"
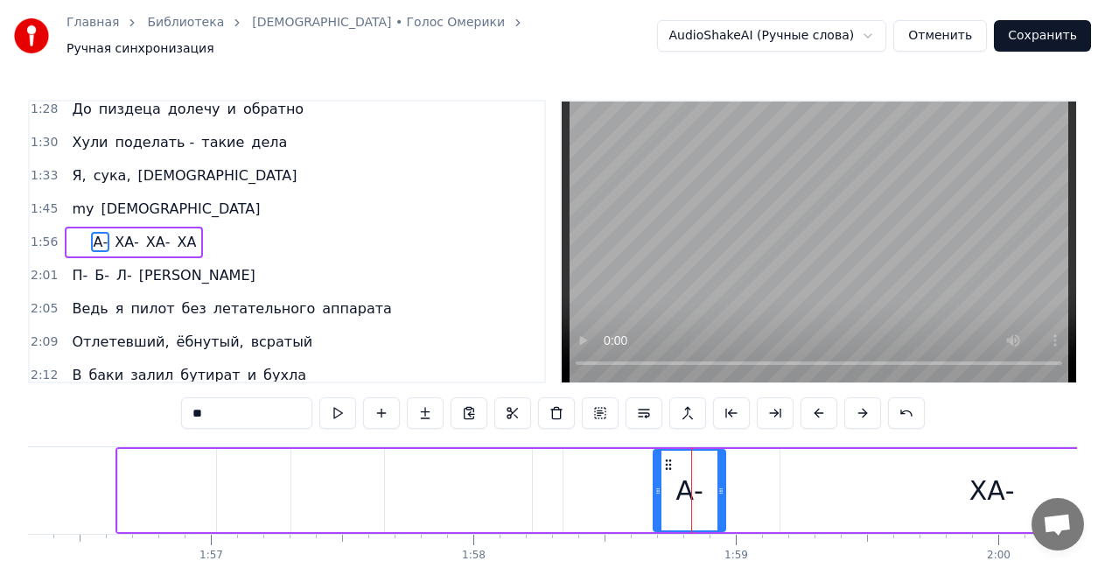
drag, startPoint x: 255, startPoint y: 399, endPoint x: 0, endPoint y: 405, distance: 254.7
click at [0, 405] on div "Главная Библиотека ПБЛА • Голос Омерики Ручная синхронизация AudioShakeAI (Ручн…" at bounding box center [552, 311] width 1105 height 623
click at [977, 500] on div "ХА-" at bounding box center [991, 490] width 45 height 39
type input "***"
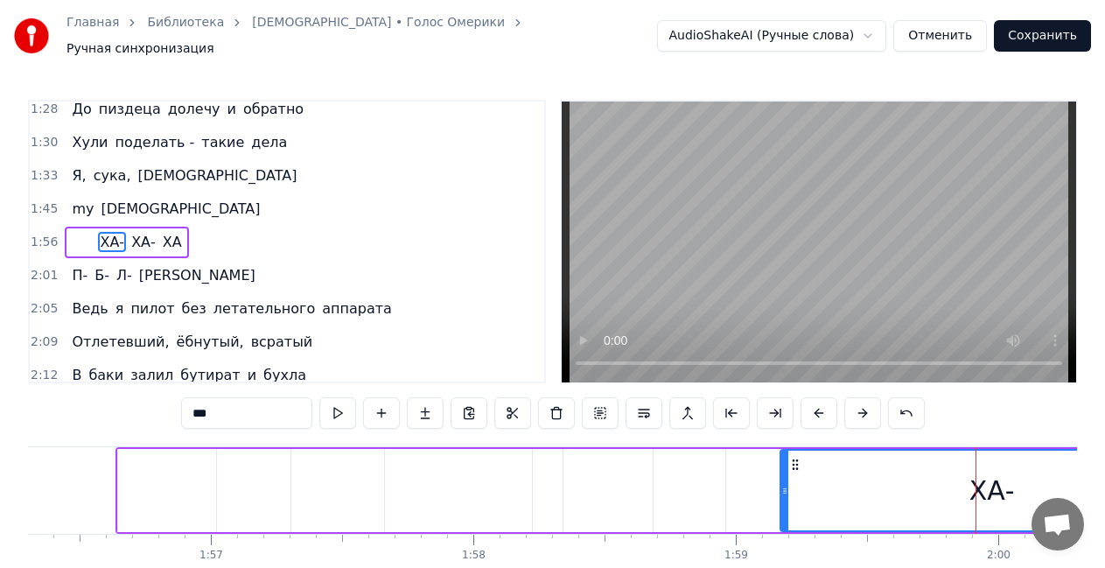
click at [977, 500] on div "ХА-" at bounding box center [991, 490] width 45 height 39
click at [1042, 492] on div "ХА-" at bounding box center [991, 491] width 421 height 80
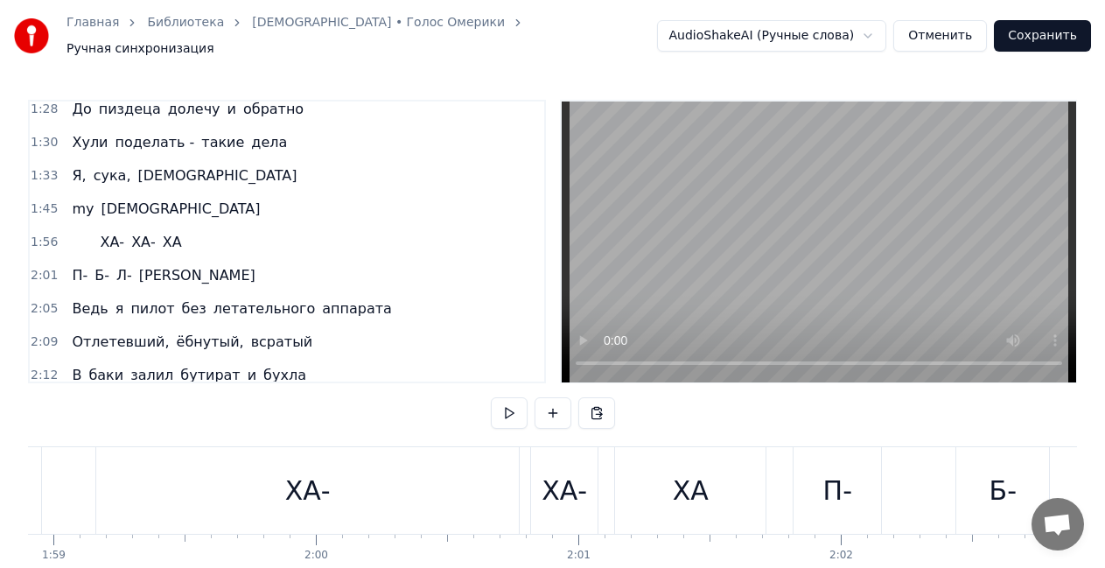
scroll to position [0, 31454]
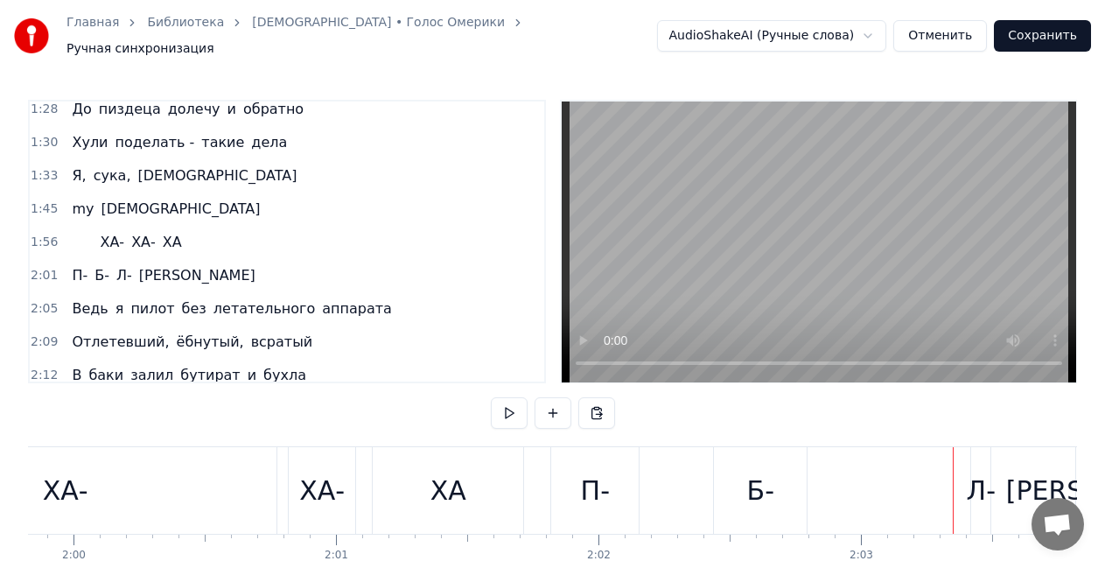
click at [164, 502] on div "ХА-" at bounding box center [65, 490] width 423 height 87
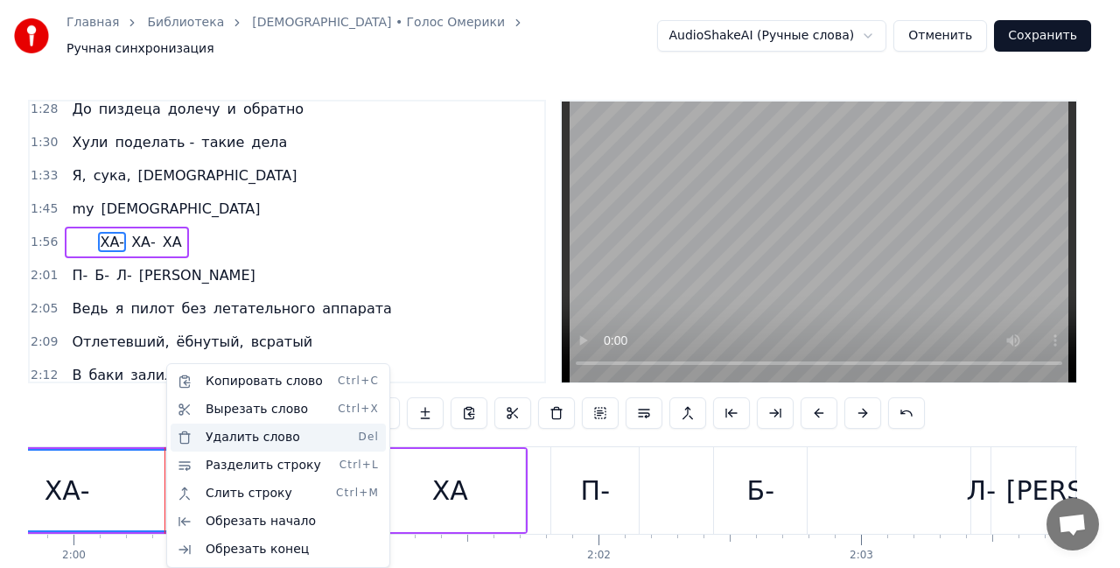
click at [241, 432] on div "Удалить слово Del" at bounding box center [278, 437] width 215 height 28
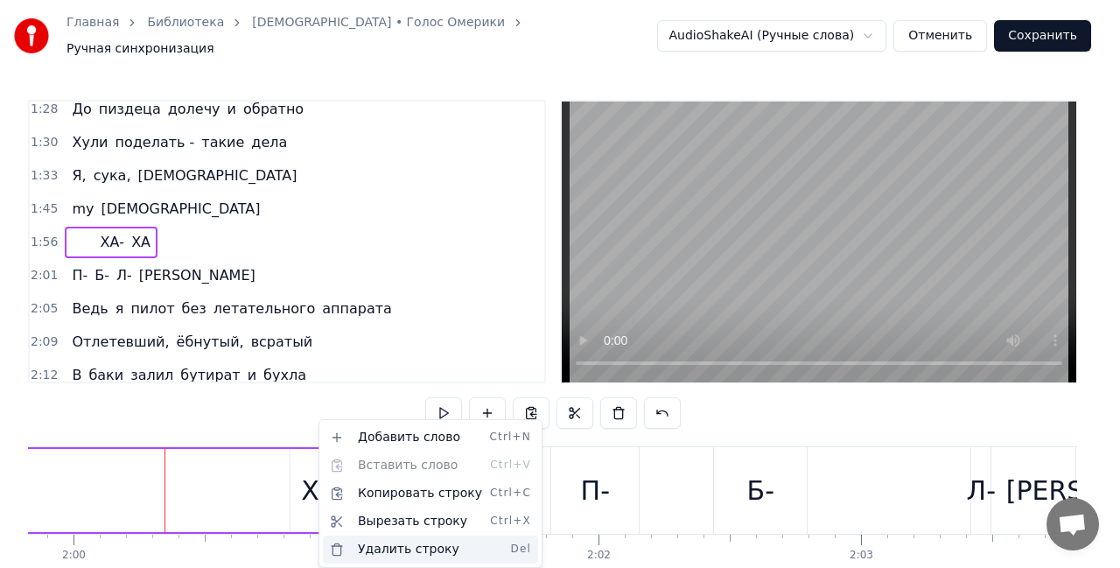
click at [367, 544] on div "Удалить строку Del" at bounding box center [430, 549] width 215 height 28
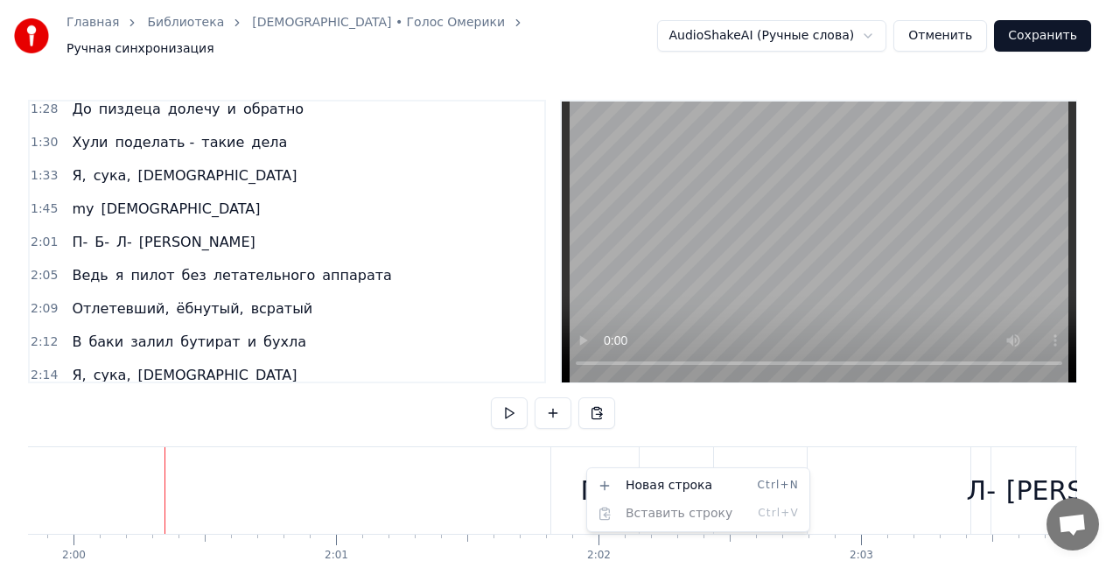
click at [558, 490] on html "Главная Библиотека ПБЛА • Голос Омерики Ручная синхронизация AudioShakeAI (Ручн…" at bounding box center [560, 325] width 1120 height 651
click at [782, 475] on html "Главная Библиотека ПБЛА • Голос Омерики Ручная синхронизация AudioShakeAI (Ручн…" at bounding box center [560, 325] width 1120 height 651
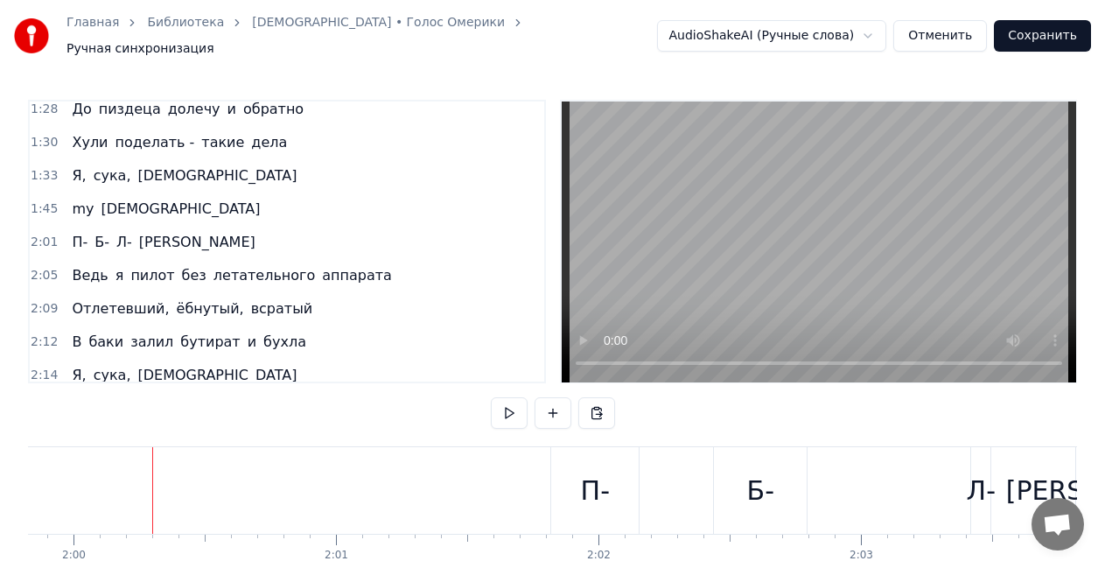
click at [78, 234] on span "П-" at bounding box center [79, 242] width 19 height 20
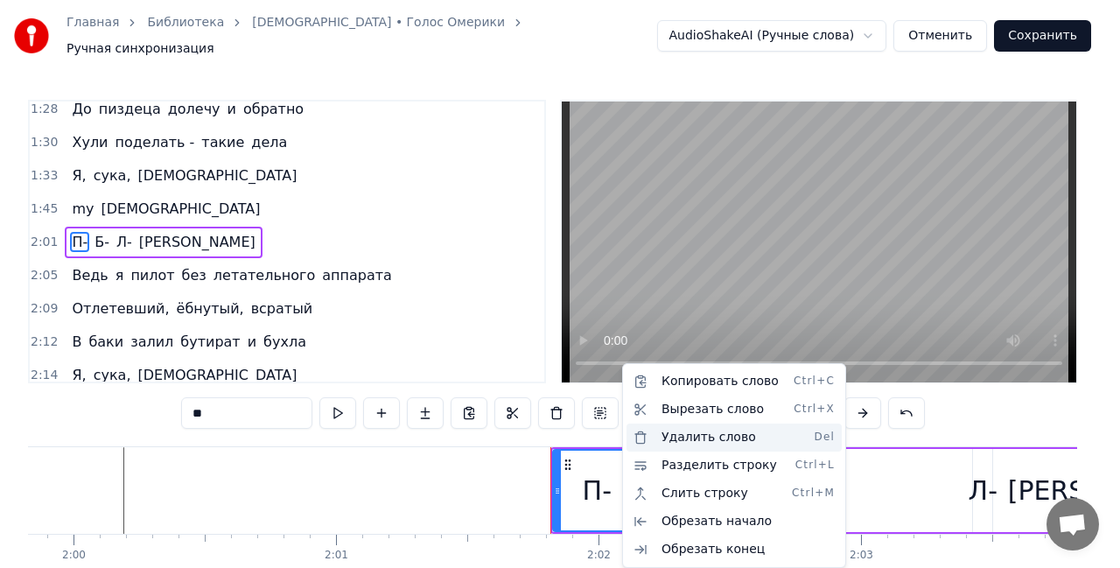
click at [675, 434] on div "Удалить слово Del" at bounding box center [733, 437] width 215 height 28
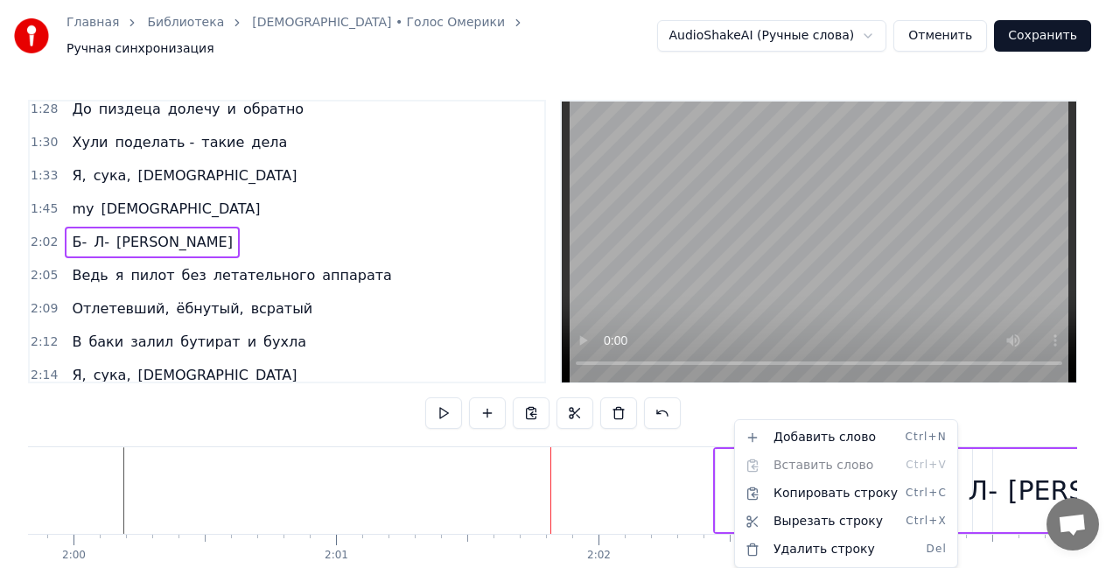
click at [727, 495] on html "Главная Библиотека ПБЛА • Голос Омерики Ручная синхронизация AudioShakeAI (Ручн…" at bounding box center [560, 325] width 1120 height 651
click at [725, 511] on html "Главная Библиотека ПБЛА • Голос Омерики Ручная синхронизация AudioShakeAI (Ручн…" at bounding box center [560, 325] width 1120 height 651
click at [759, 543] on div "Удалить строку Del" at bounding box center [838, 549] width 215 height 28
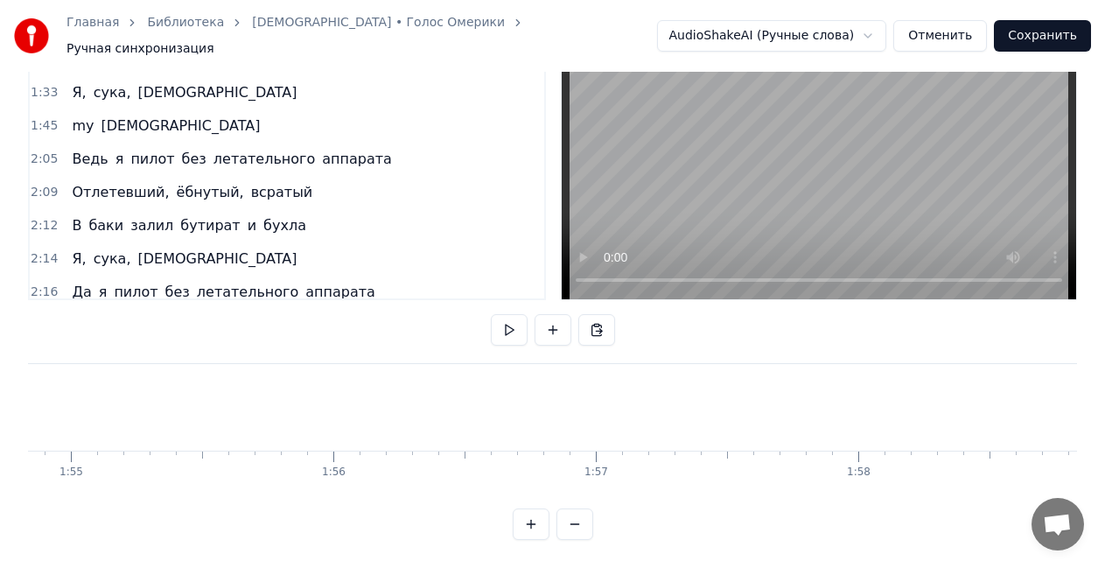
scroll to position [0, 30063]
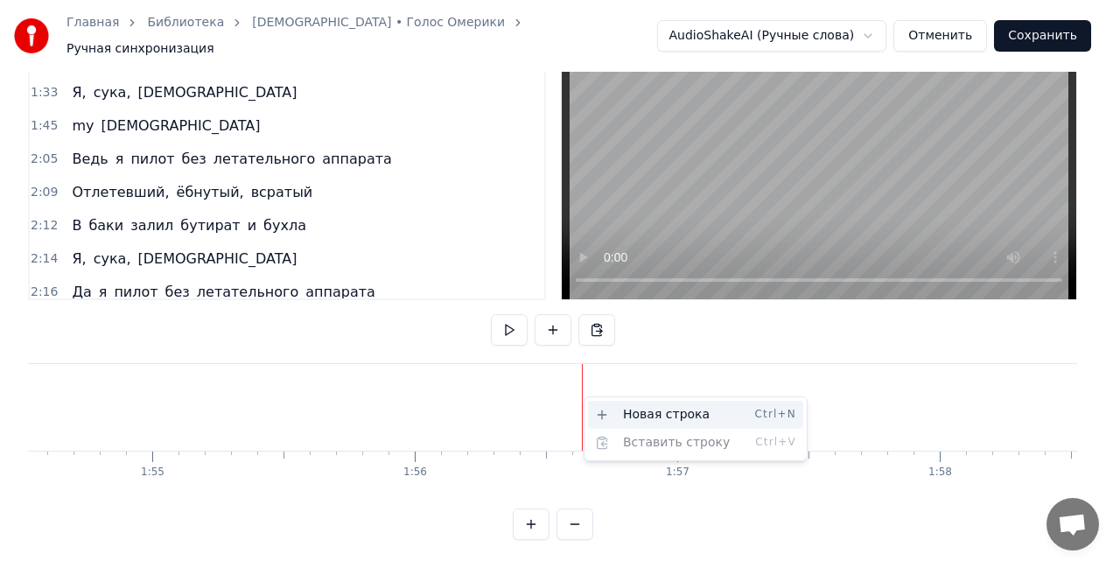
click at [601, 402] on div "Новая строка Ctrl+N" at bounding box center [695, 415] width 215 height 28
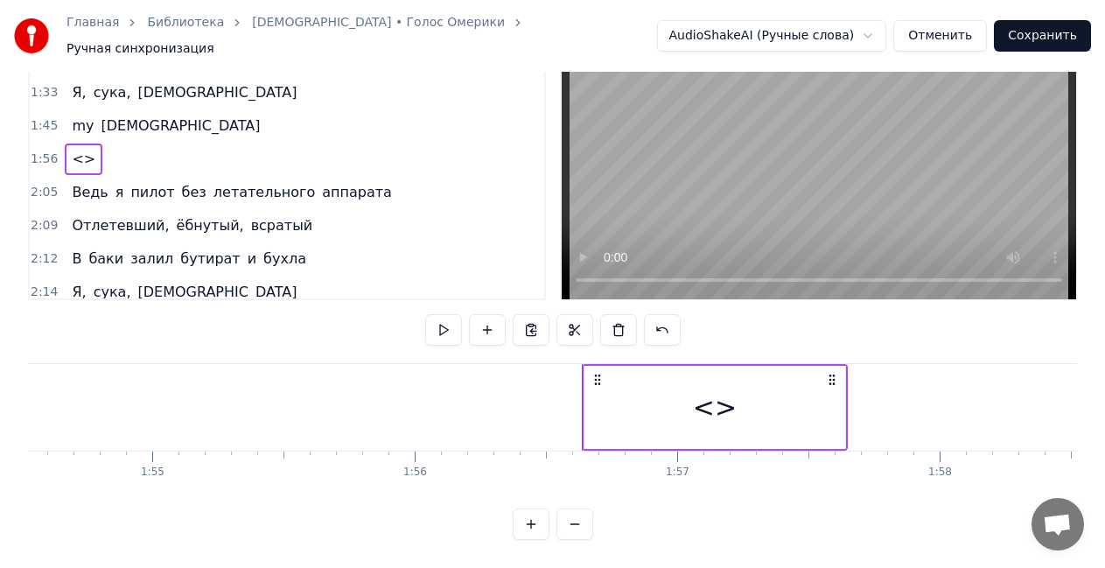
click at [835, 402] on div "<>" at bounding box center [714, 407] width 261 height 83
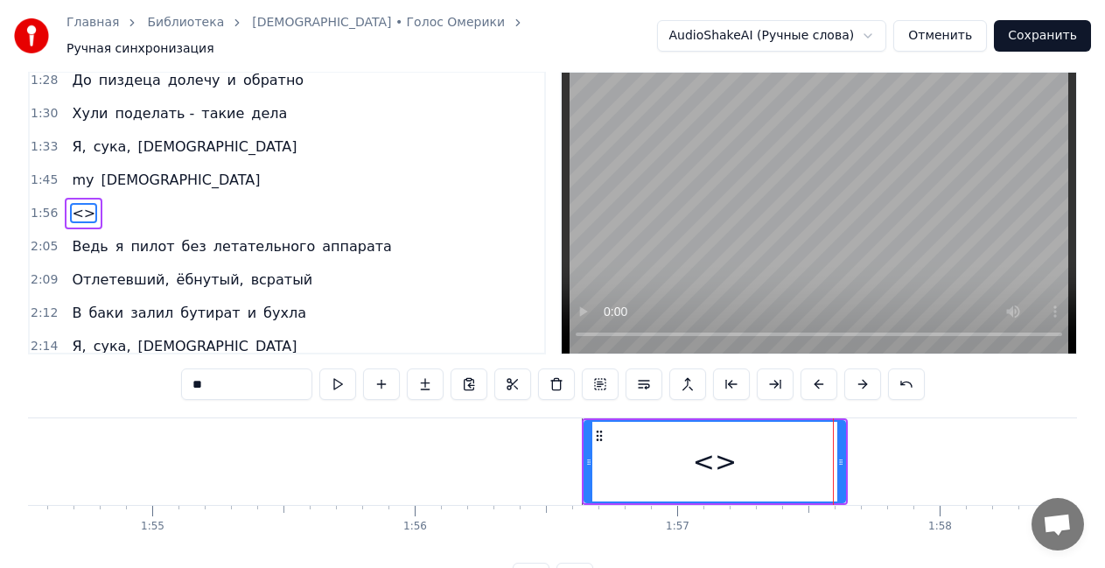
scroll to position [0, 0]
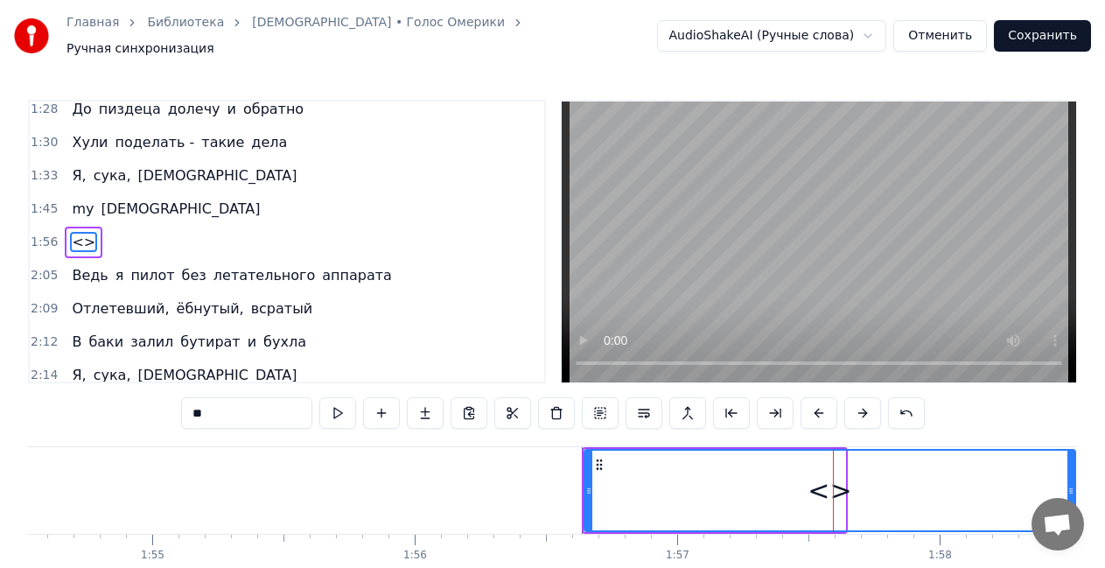
drag, startPoint x: 843, startPoint y: 466, endPoint x: 1074, endPoint y: 485, distance: 230.9
click at [1074, 485] on div at bounding box center [1070, 491] width 7 height 80
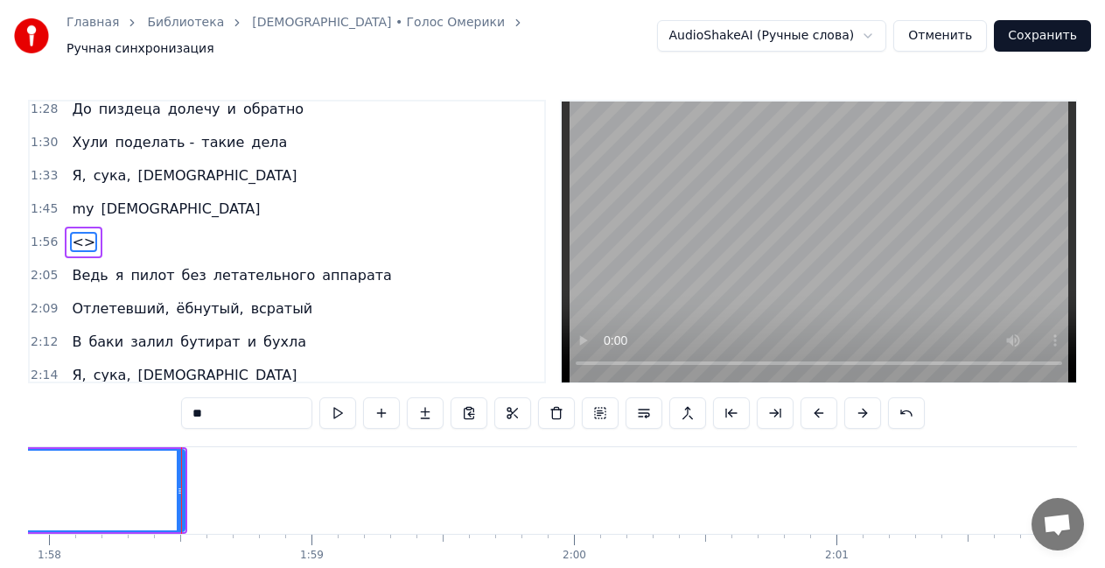
scroll to position [0, 31019]
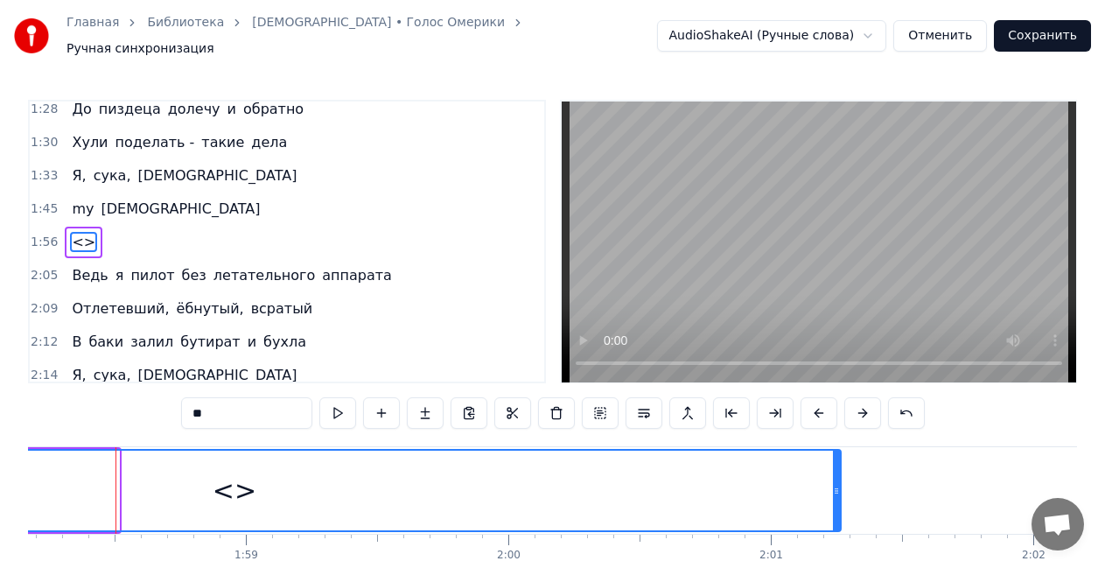
drag, startPoint x: 112, startPoint y: 487, endPoint x: 834, endPoint y: 486, distance: 721.9
click at [834, 486] on icon at bounding box center [836, 491] width 7 height 14
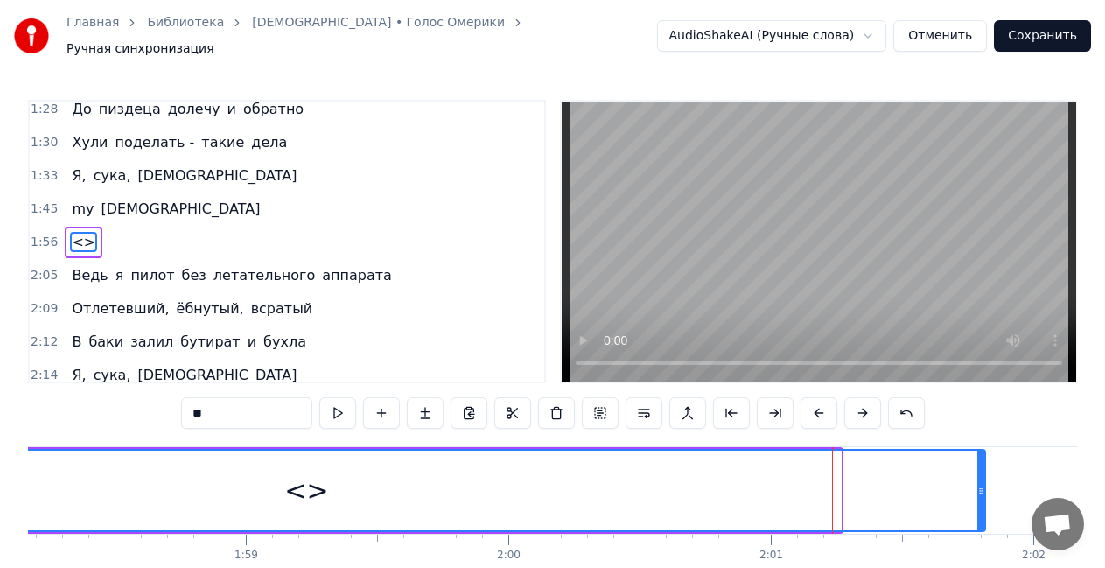
drag, startPoint x: 834, startPoint y: 486, endPoint x: 978, endPoint y: 491, distance: 144.5
click at [978, 491] on div at bounding box center [980, 491] width 7 height 80
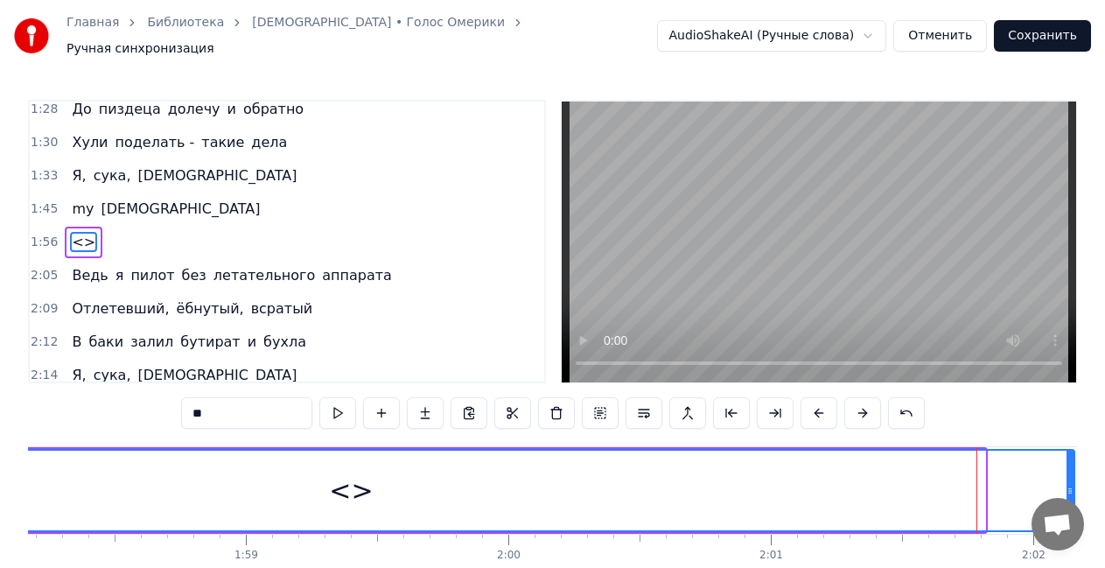
drag, startPoint x: 981, startPoint y: 493, endPoint x: 1070, endPoint y: 498, distance: 89.4
click at [1070, 498] on div at bounding box center [1070, 491] width 7 height 80
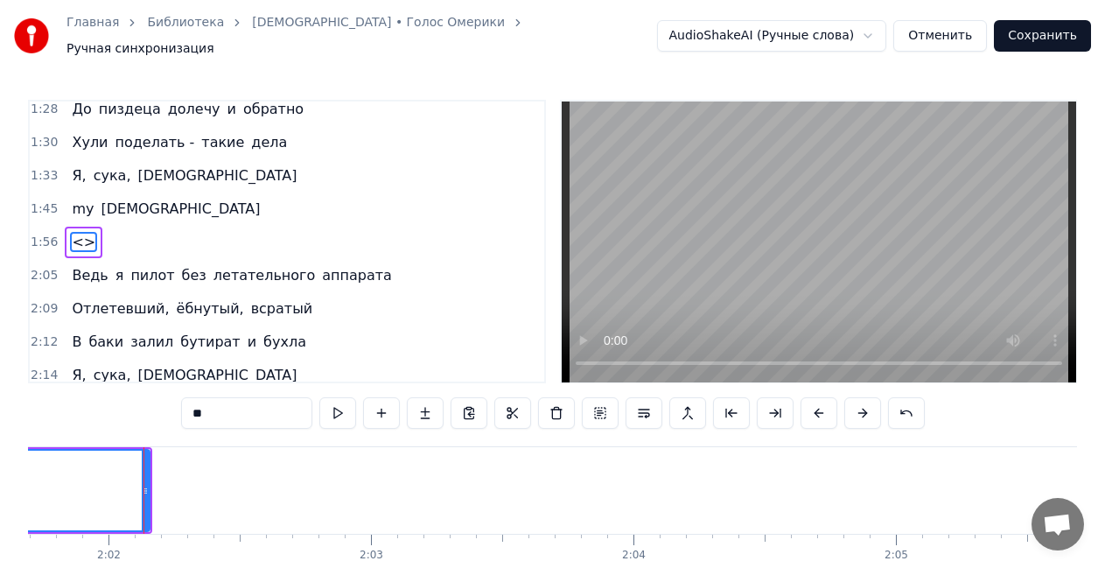
scroll to position [0, 31972]
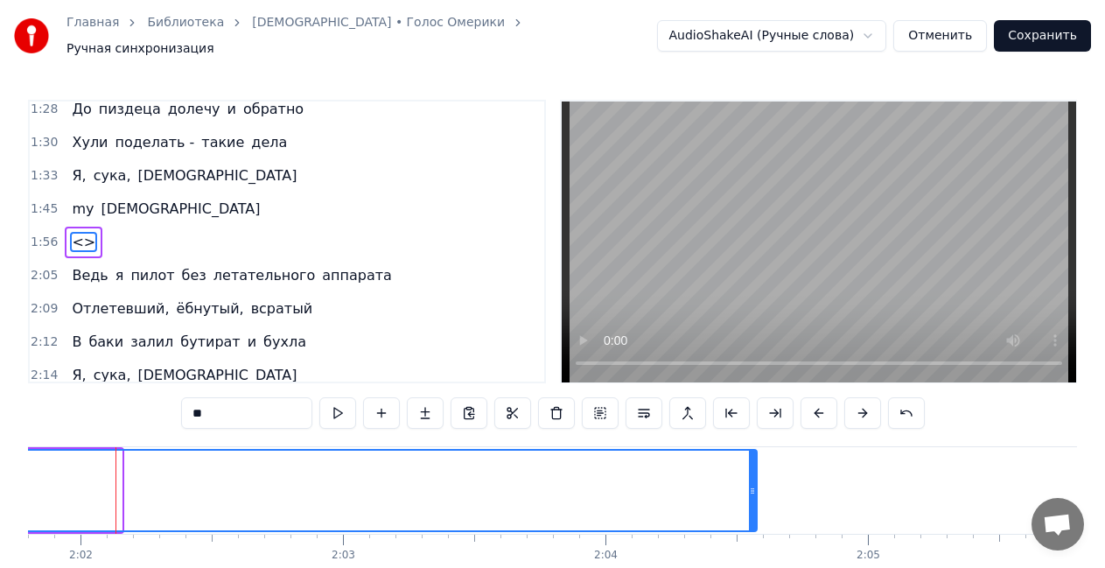
drag, startPoint x: 120, startPoint y: 488, endPoint x: 755, endPoint y: 499, distance: 635.3
click at [755, 499] on div at bounding box center [752, 491] width 7 height 80
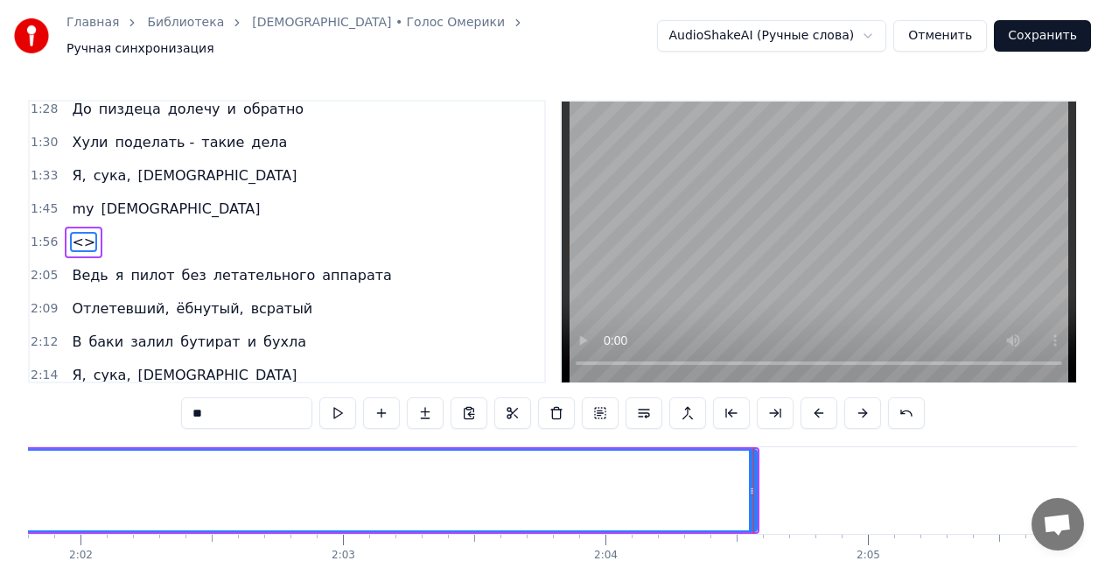
drag, startPoint x: 262, startPoint y: 397, endPoint x: 131, endPoint y: 418, distance: 132.9
click at [131, 418] on div "0:13 Я варю винтяру в ложке 0:15 Ночью голый на заброшке 0:18 Без движухи жизнь…" at bounding box center [552, 362] width 1049 height 524
click at [946, 412] on div "0:13 Я варю винтяру в ложке 0:15 Ночью голый на заброшке 0:18 Без движухи жизнь…" at bounding box center [552, 362] width 1049 height 524
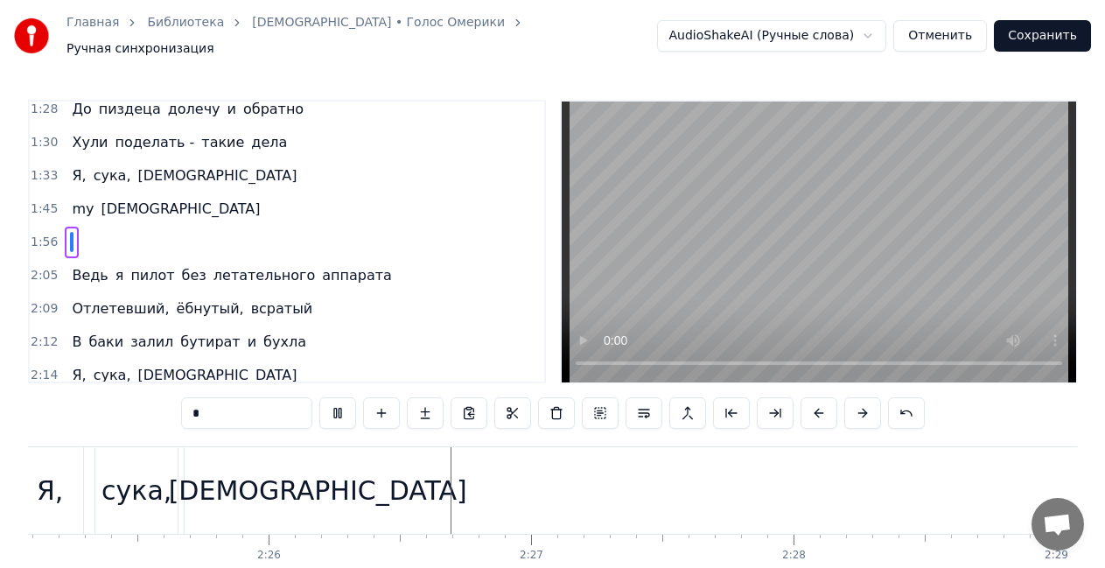
scroll to position [0, 38311]
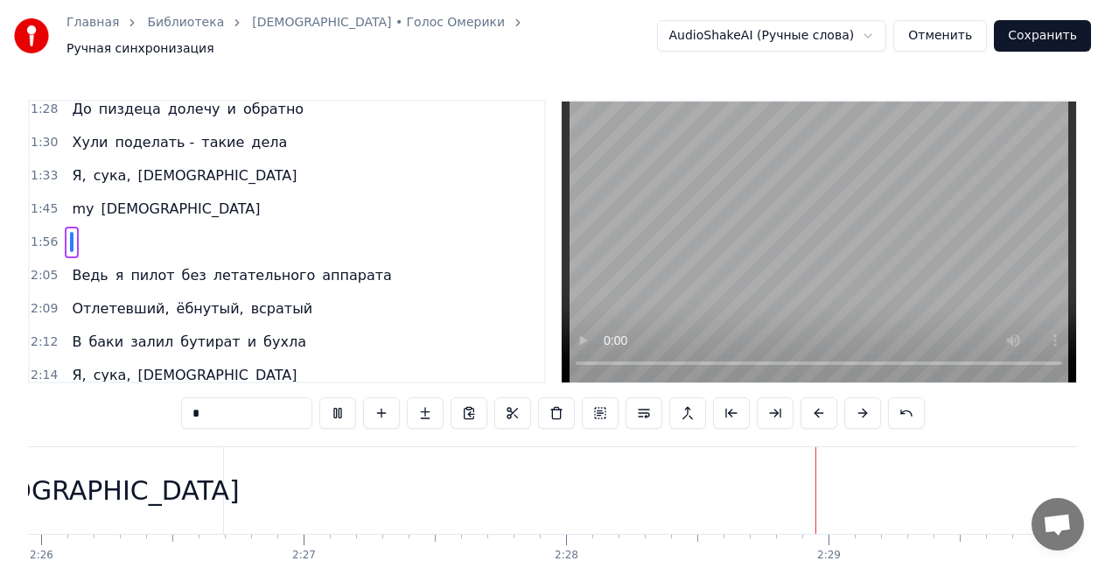
click at [1046, 28] on button "Сохранить" at bounding box center [1042, 35] width 97 height 31
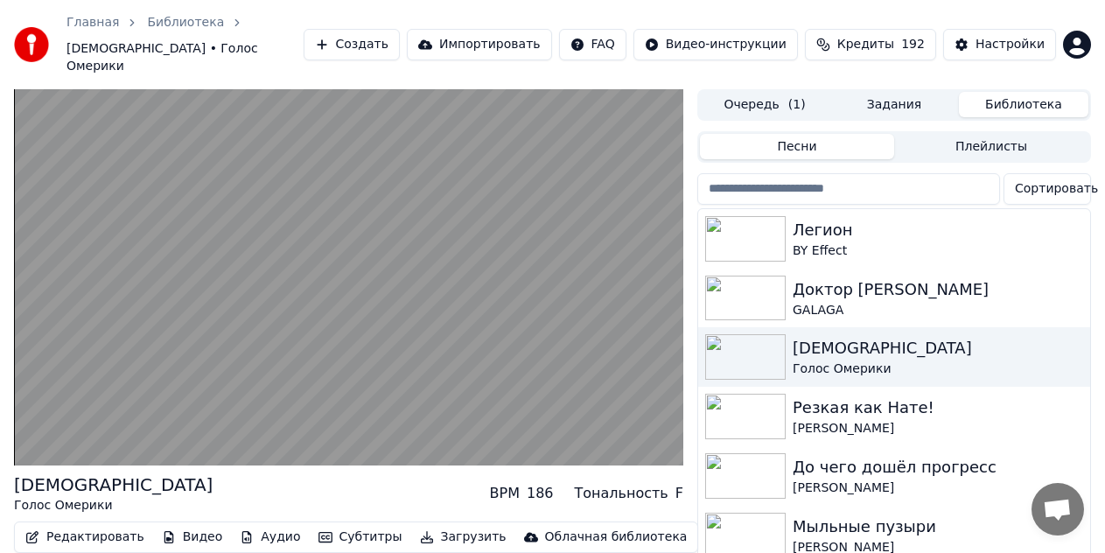
click at [101, 525] on button "Редактировать" at bounding box center [84, 537] width 133 height 24
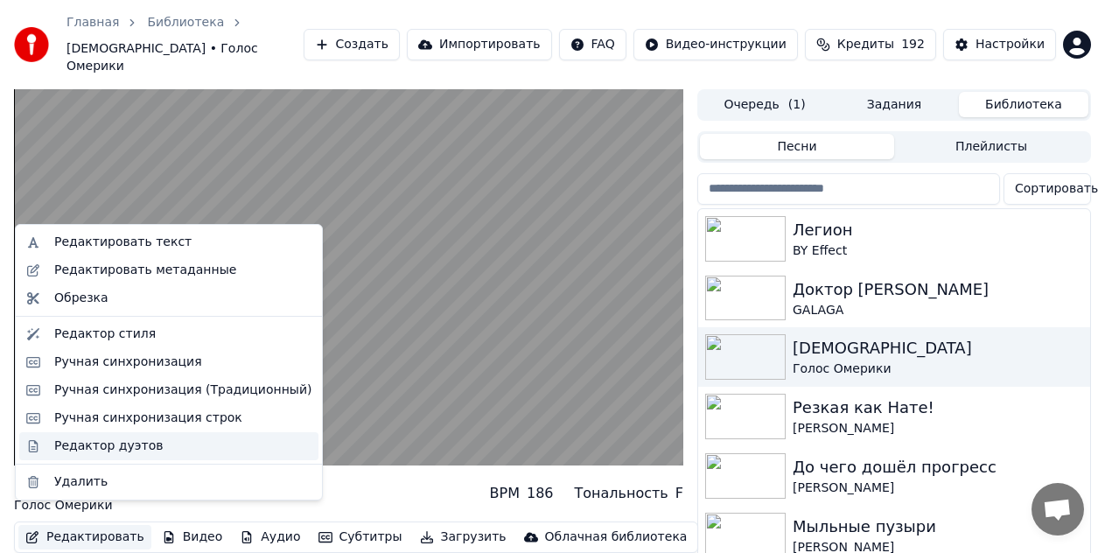
click at [117, 452] on div "Редактор дуэтов" at bounding box center [108, 445] width 108 height 17
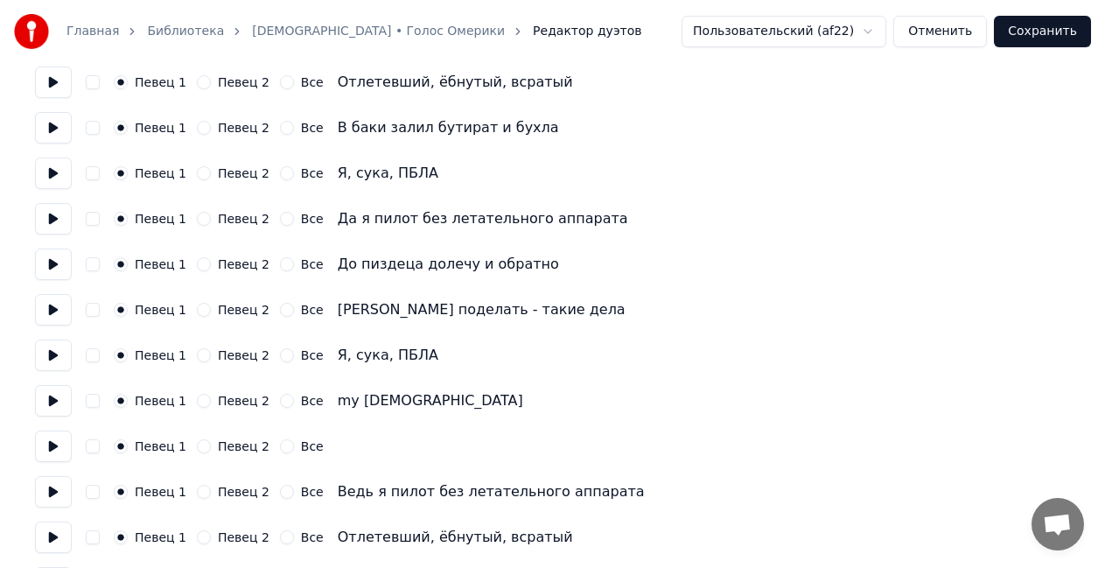
scroll to position [1137, 0]
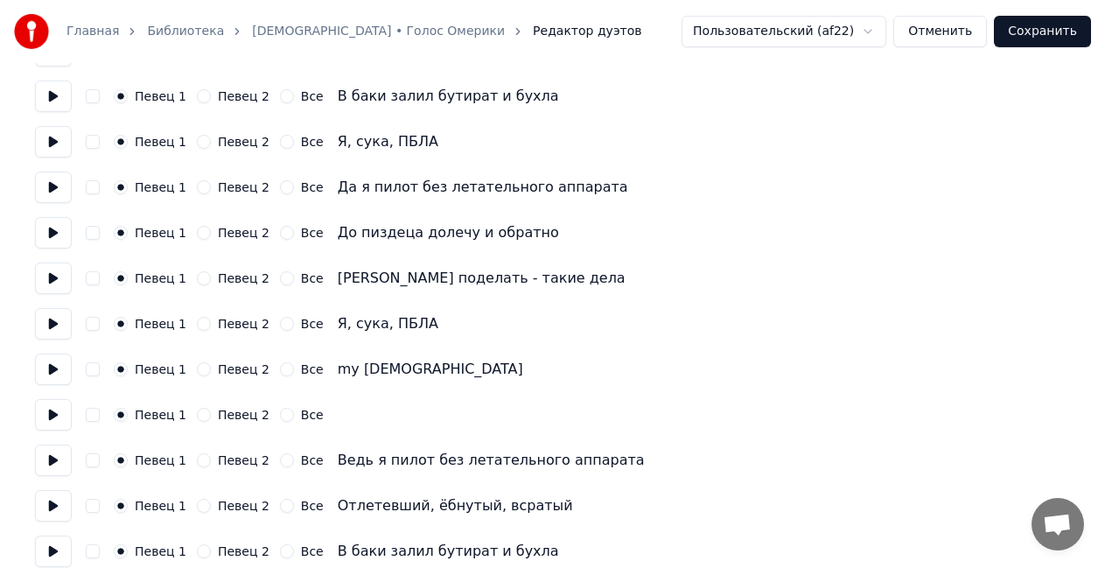
click at [96, 418] on button "button" at bounding box center [93, 415] width 14 height 14
click at [119, 415] on circle "button" at bounding box center [121, 415] width 6 height 6
click at [197, 418] on button "Певец 2" at bounding box center [204, 415] width 14 height 14
click at [280, 412] on button "Все" at bounding box center [287, 415] width 14 height 14
click at [1057, 31] on button "Сохранить" at bounding box center [1042, 31] width 97 height 31
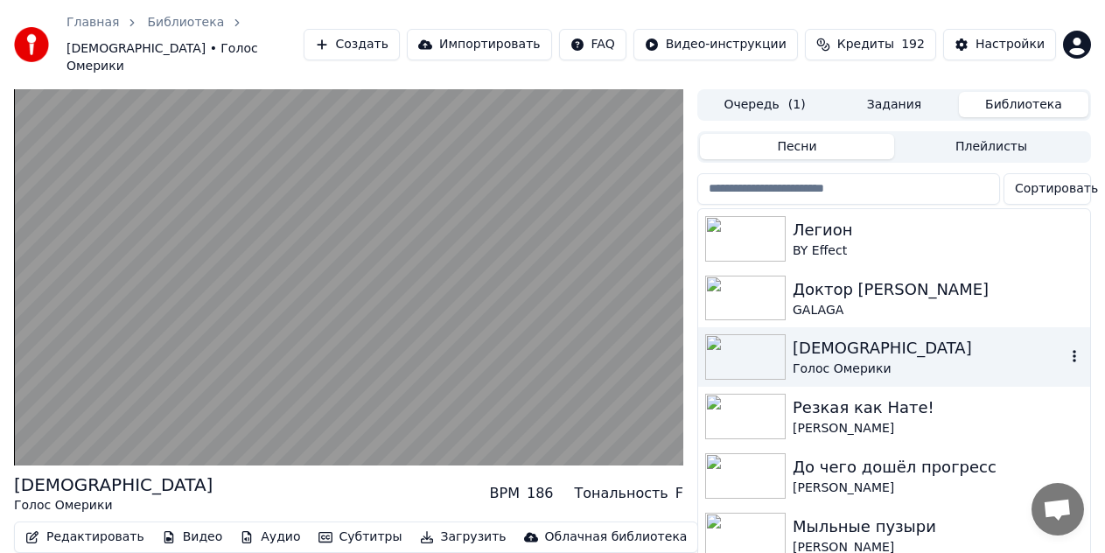
click at [851, 336] on div "[DEMOGRAPHIC_DATA]" at bounding box center [929, 348] width 273 height 24
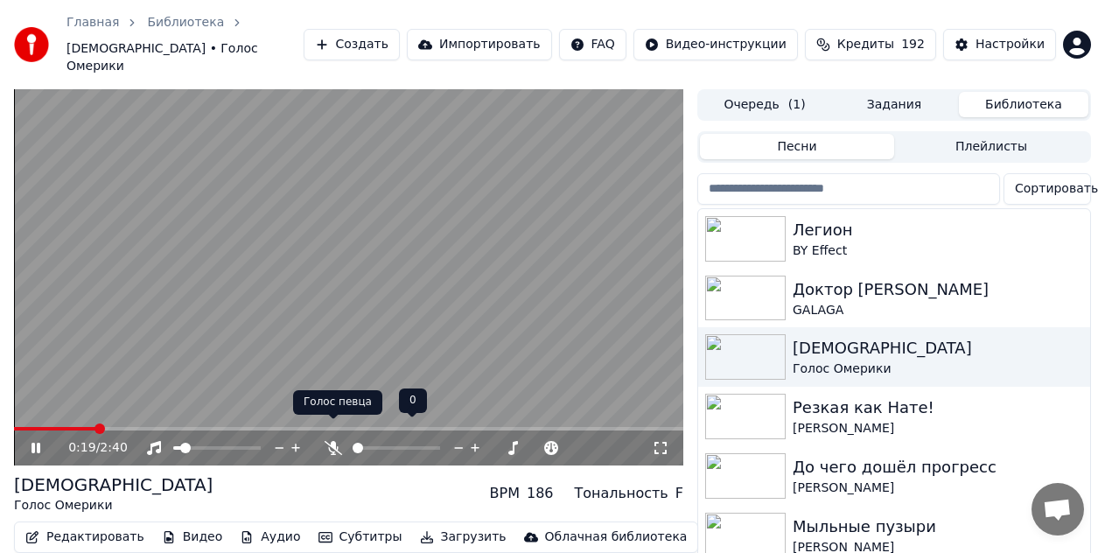
click at [330, 441] on icon at bounding box center [333, 448] width 17 height 14
click at [330, 441] on icon at bounding box center [334, 448] width 10 height 14
click at [386, 446] on span at bounding box center [396, 447] width 87 height 3
click at [335, 441] on icon at bounding box center [334, 448] width 10 height 14
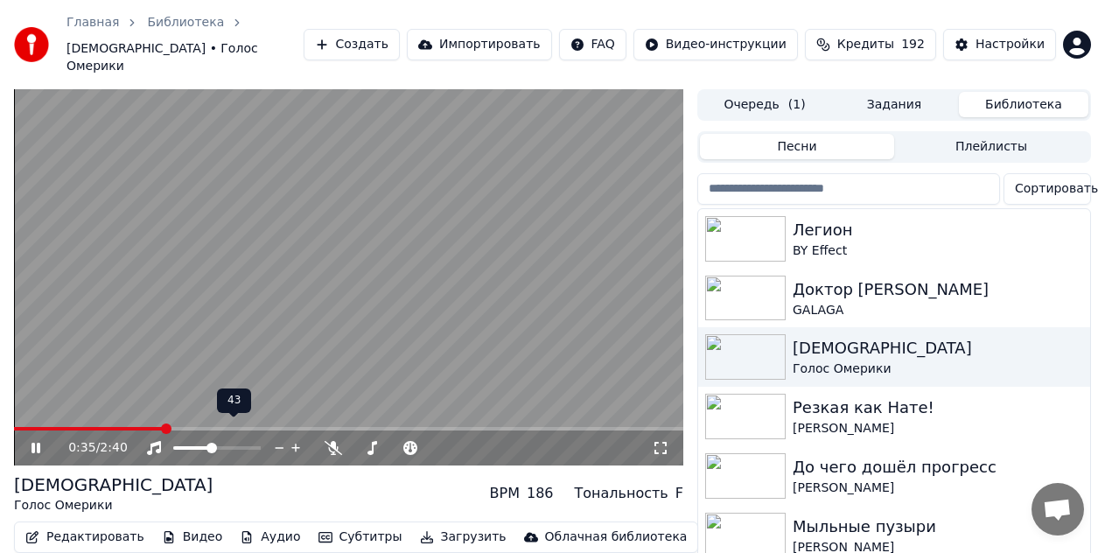
click at [211, 446] on span at bounding box center [216, 447] width 87 height 3
click at [261, 443] on span at bounding box center [255, 448] width 10 height 10
click at [290, 427] on span at bounding box center [348, 428] width 669 height 3
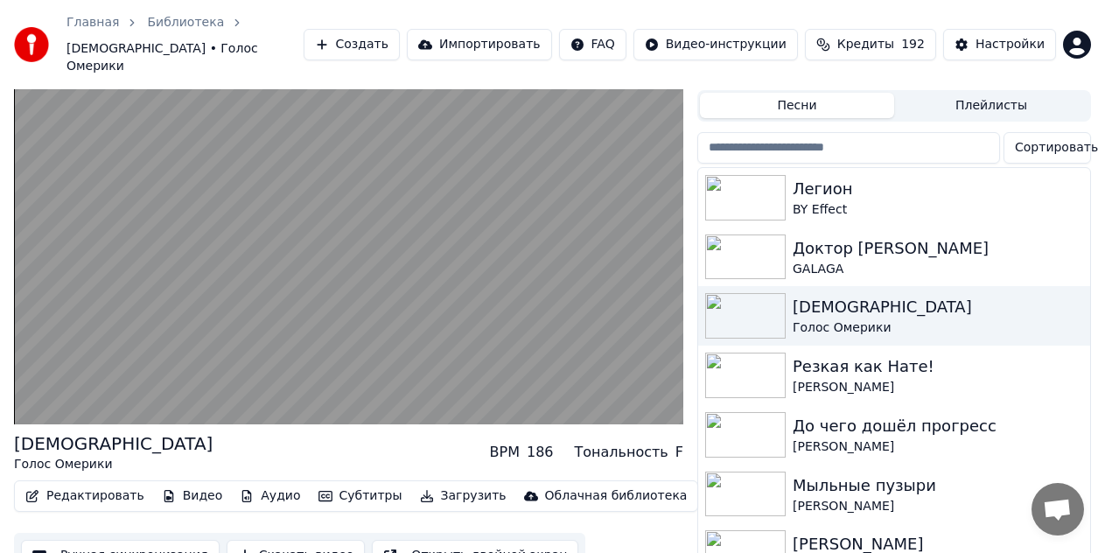
scroll to position [64, 0]
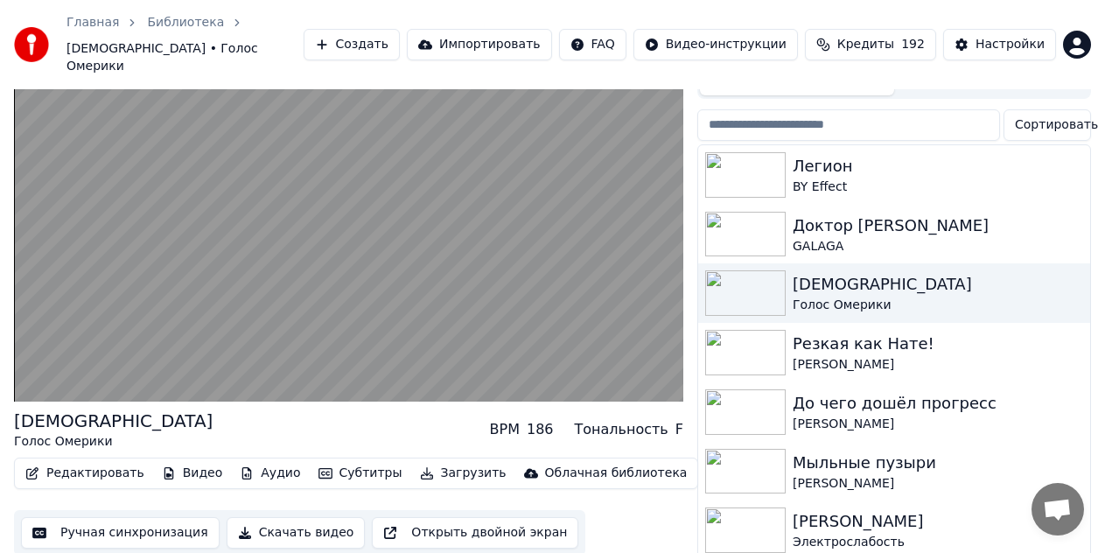
click at [304, 517] on button "Скачать видео" at bounding box center [296, 532] width 139 height 31
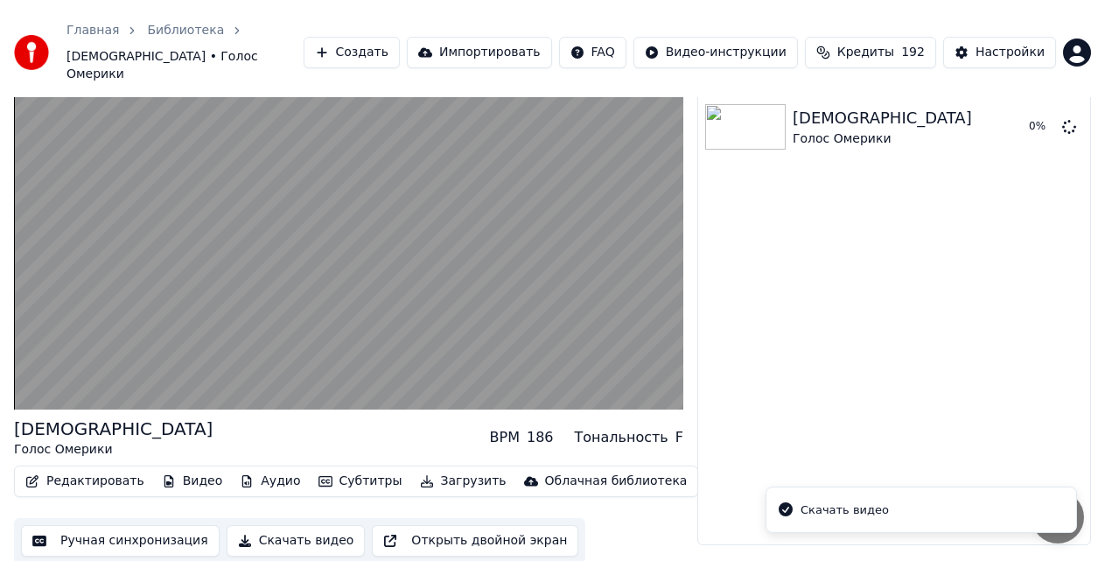
scroll to position [34, 0]
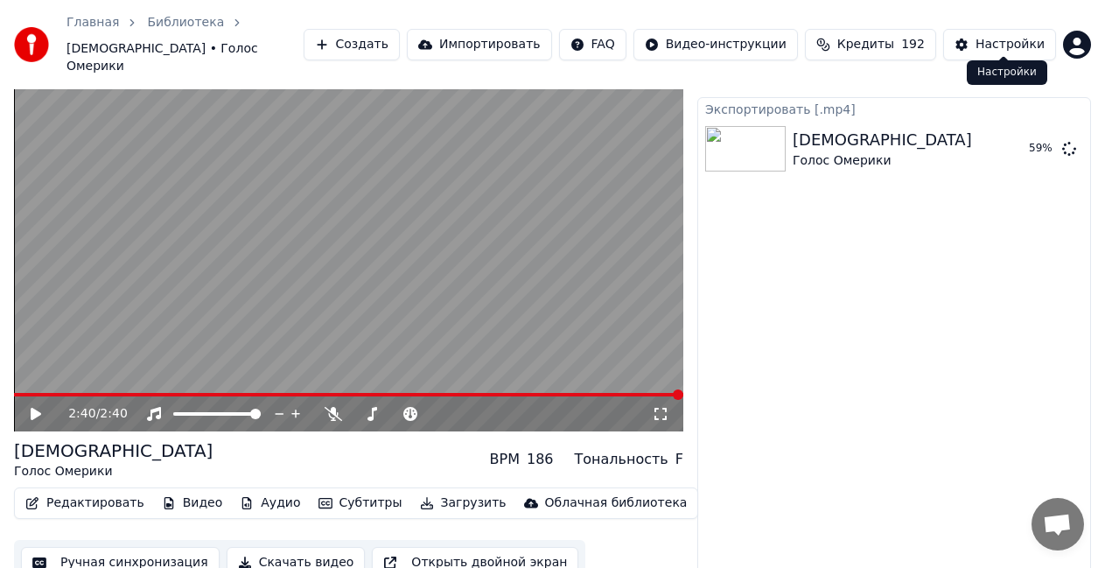
click at [1026, 41] on div "Настройки" at bounding box center [1010, 44] width 69 height 17
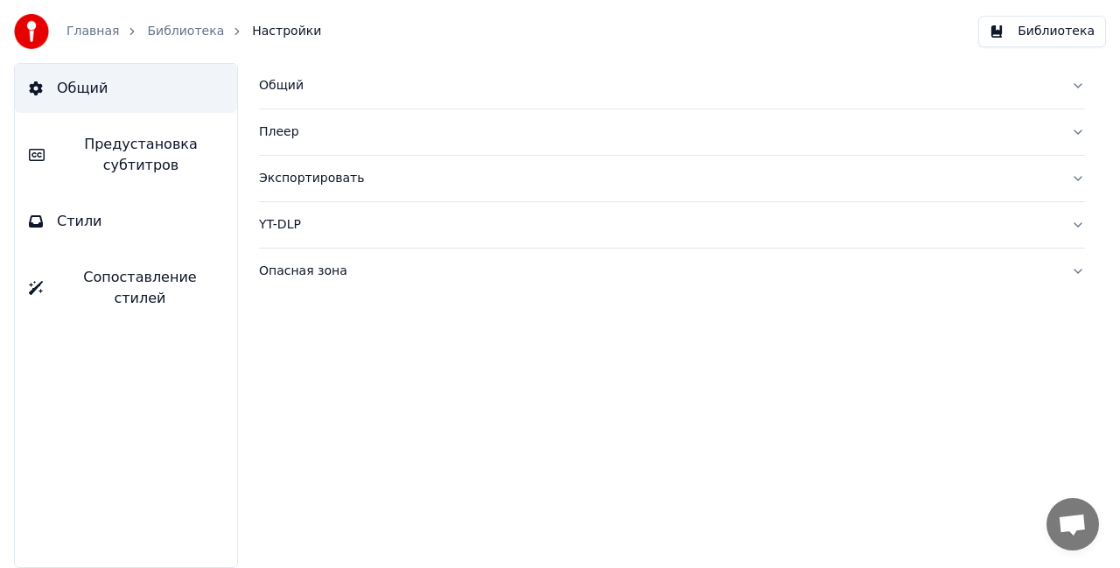
click at [269, 175] on div "Экспортировать" at bounding box center [658, 178] width 798 height 17
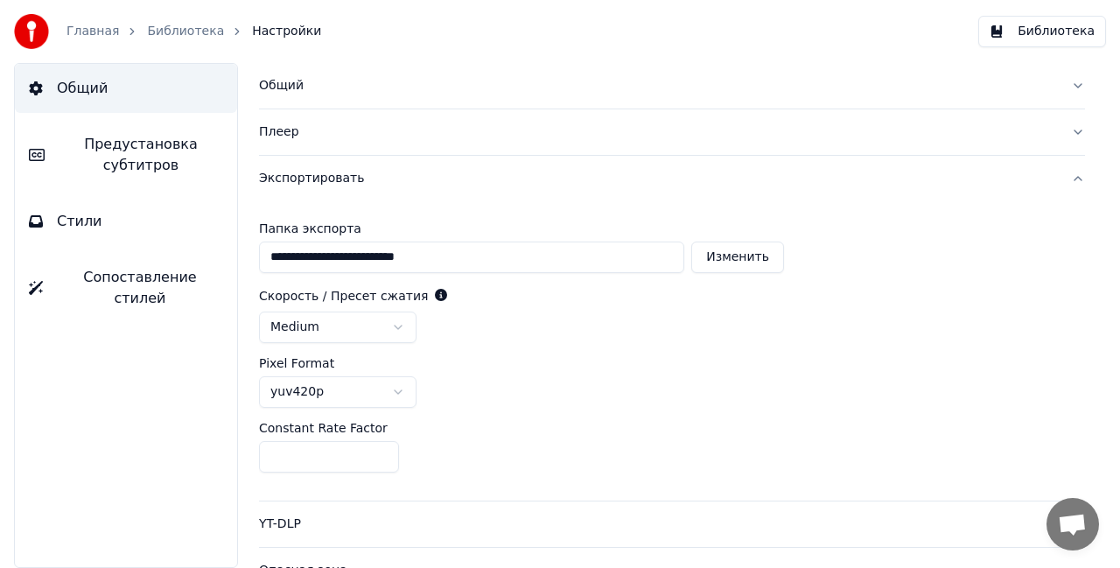
click at [731, 253] on button "Изменить" at bounding box center [737, 256] width 93 height 31
type input "**********"
click at [1067, 181] on button "Экспортировать" at bounding box center [672, 178] width 826 height 45
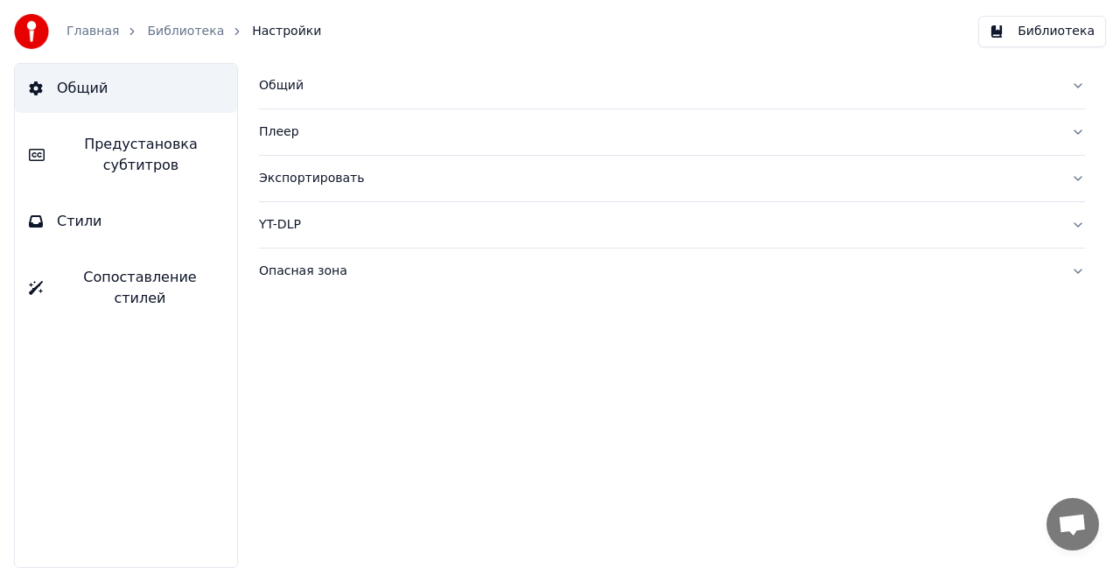
click at [192, 30] on link "Библиотека" at bounding box center [185, 31] width 77 height 17
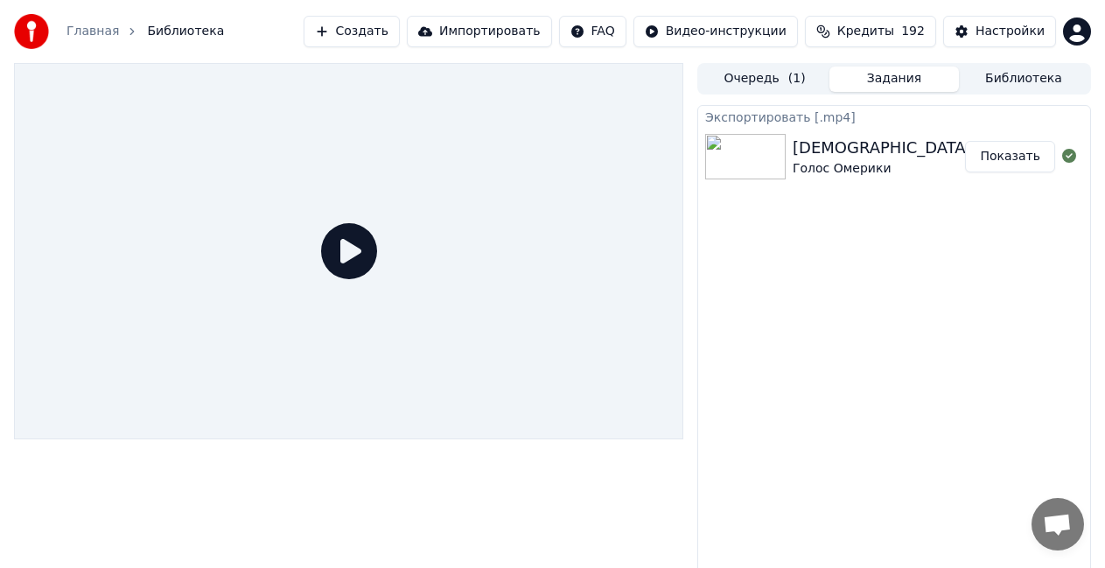
click at [1020, 155] on button "Показать" at bounding box center [1010, 156] width 90 height 31
click at [993, 75] on button "Библиотека" at bounding box center [1023, 78] width 129 height 25
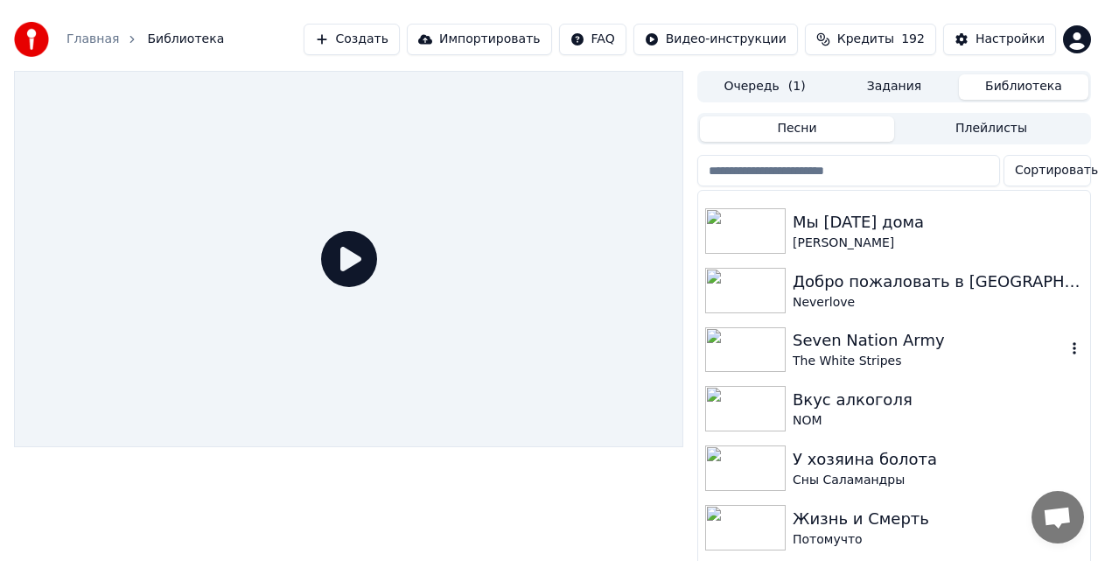
scroll to position [437, 0]
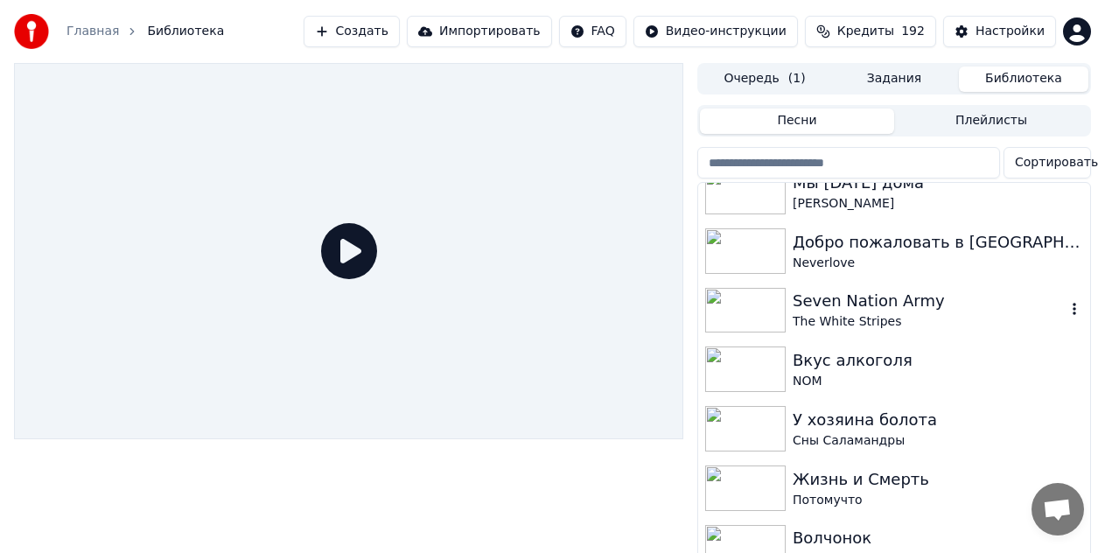
click at [921, 300] on div "Seven Nation Army" at bounding box center [929, 301] width 273 height 24
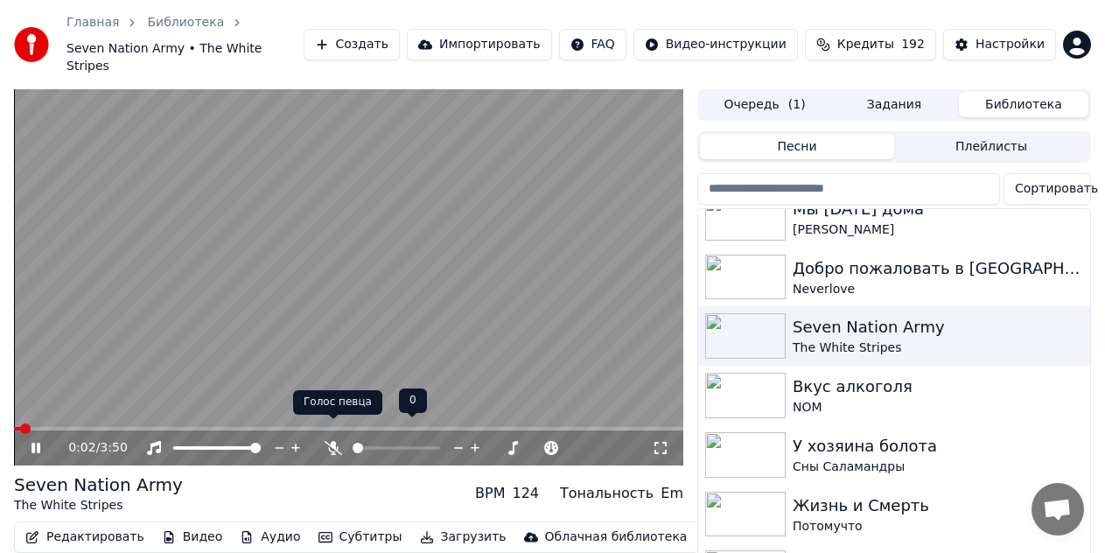
click at [340, 441] on icon at bounding box center [333, 448] width 17 height 14
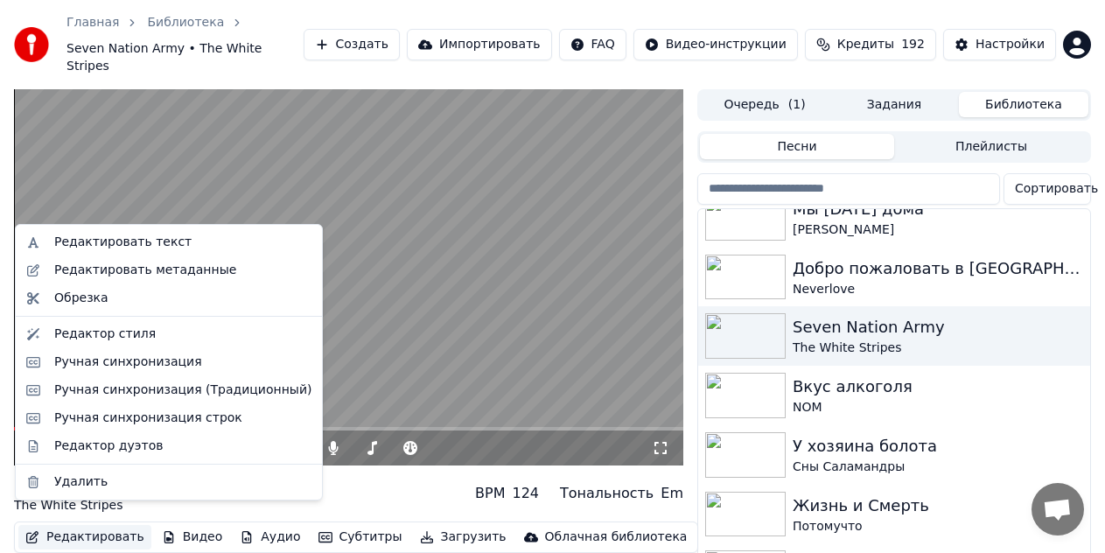
click at [115, 525] on button "Редактировать" at bounding box center [84, 537] width 133 height 24
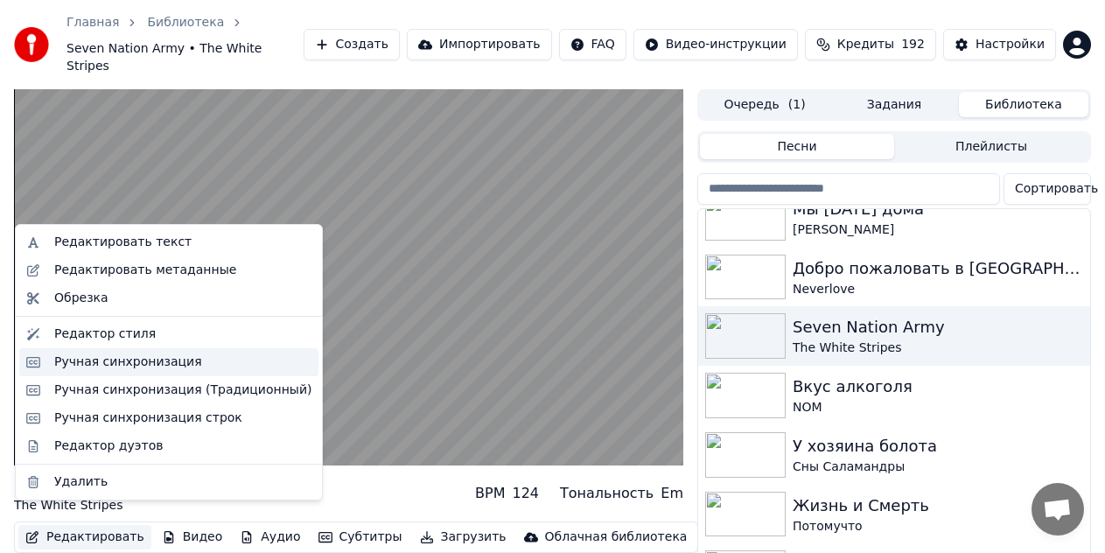
click at [138, 367] on div "Ручная синхронизация" at bounding box center [128, 361] width 148 height 17
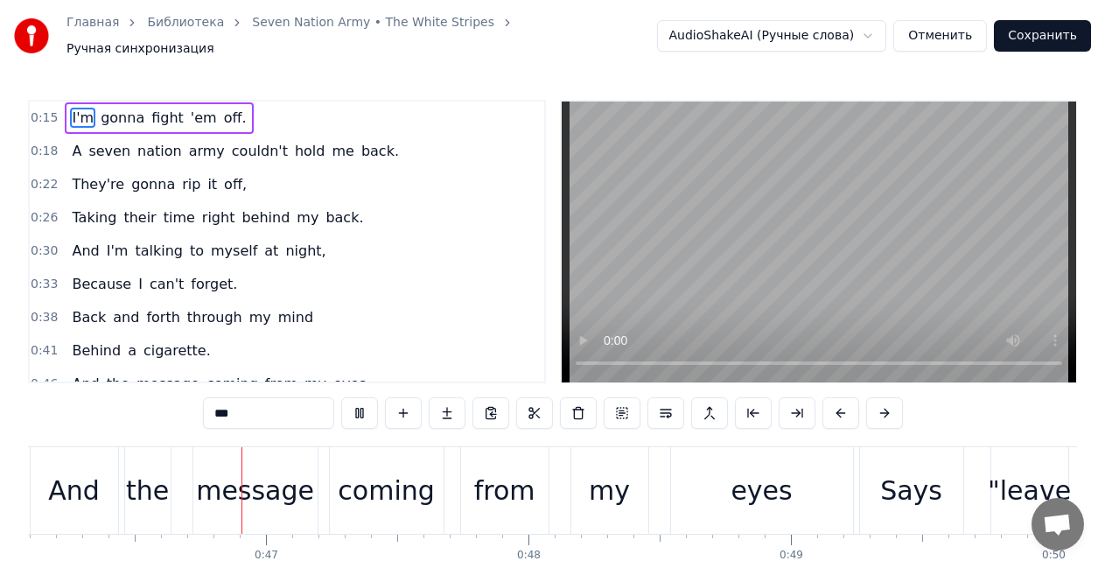
scroll to position [0, 12130]
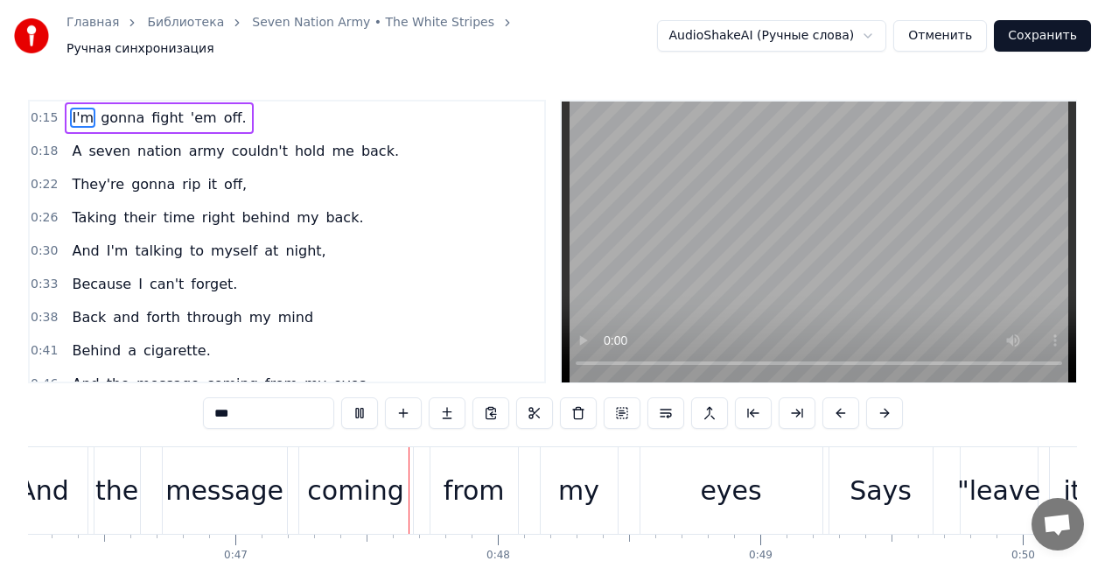
click at [669, 67] on div "Главная Библиотека Seven Nation Army • The White Stripes Ручная синхронизация A…" at bounding box center [552, 311] width 1105 height 623
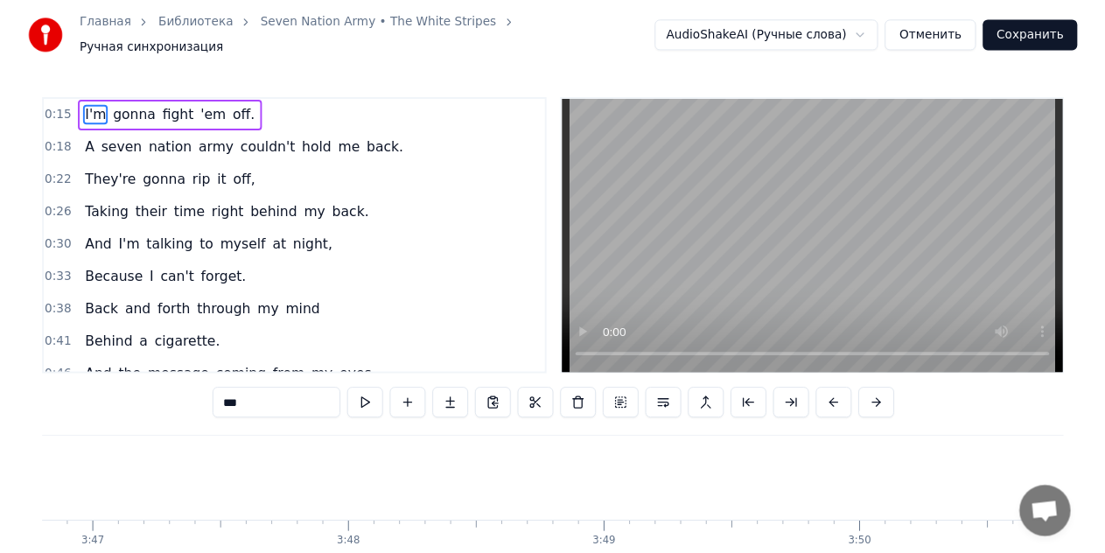
scroll to position [0, 59536]
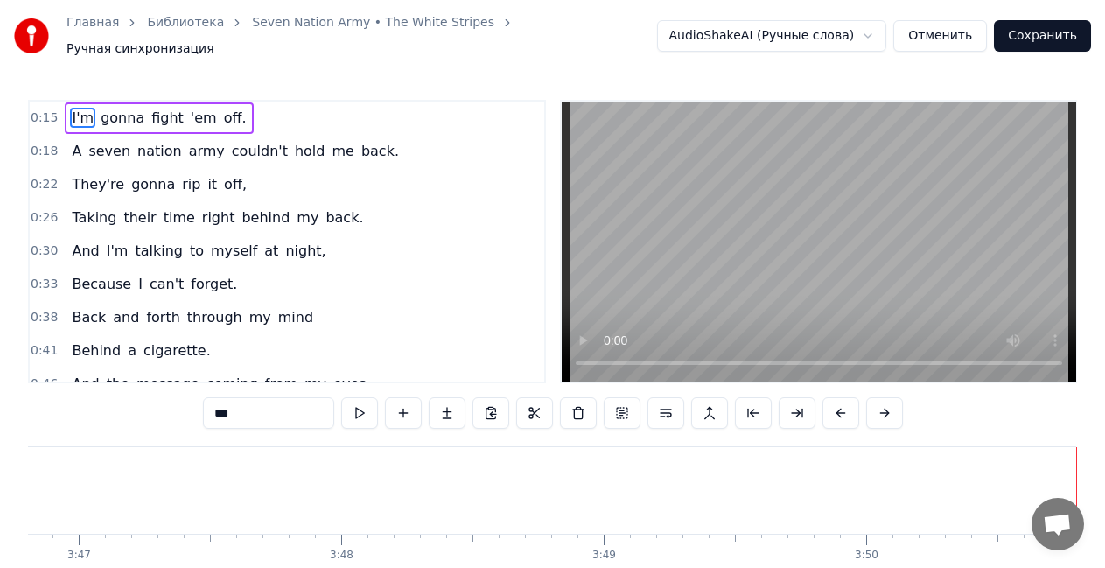
click at [1026, 29] on button "Сохранить" at bounding box center [1042, 35] width 97 height 31
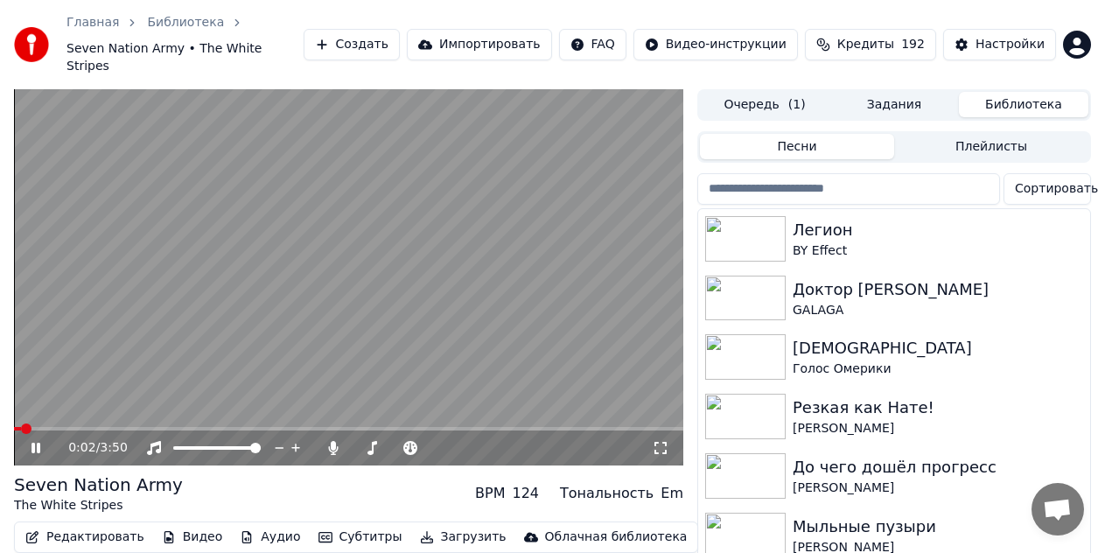
click at [39, 443] on icon at bounding box center [35, 448] width 9 height 10
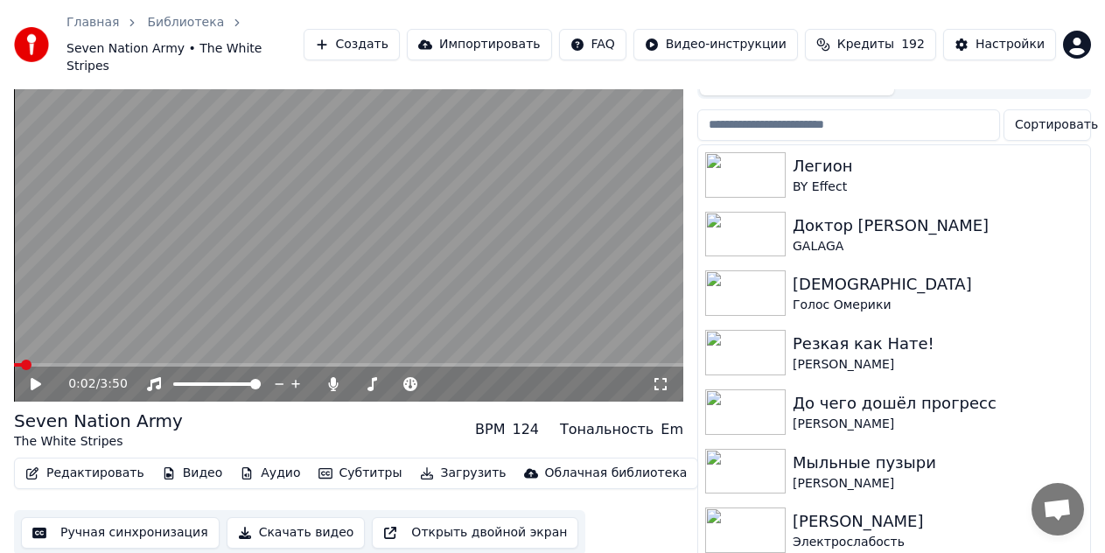
click at [290, 519] on button "Скачать видео" at bounding box center [296, 532] width 139 height 31
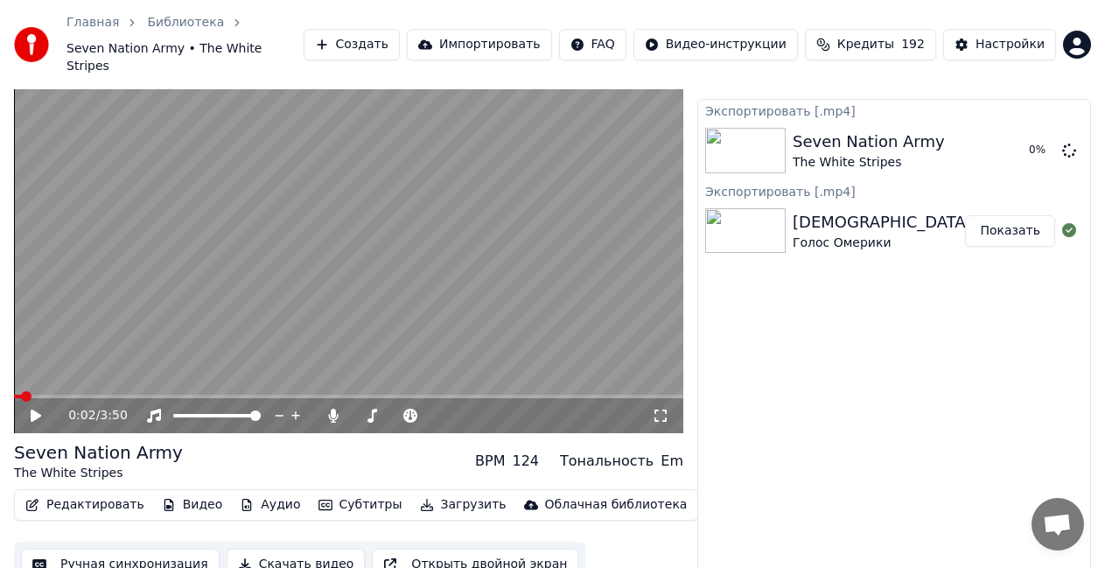
scroll to position [0, 0]
